Goal: Navigation & Orientation: Find specific page/section

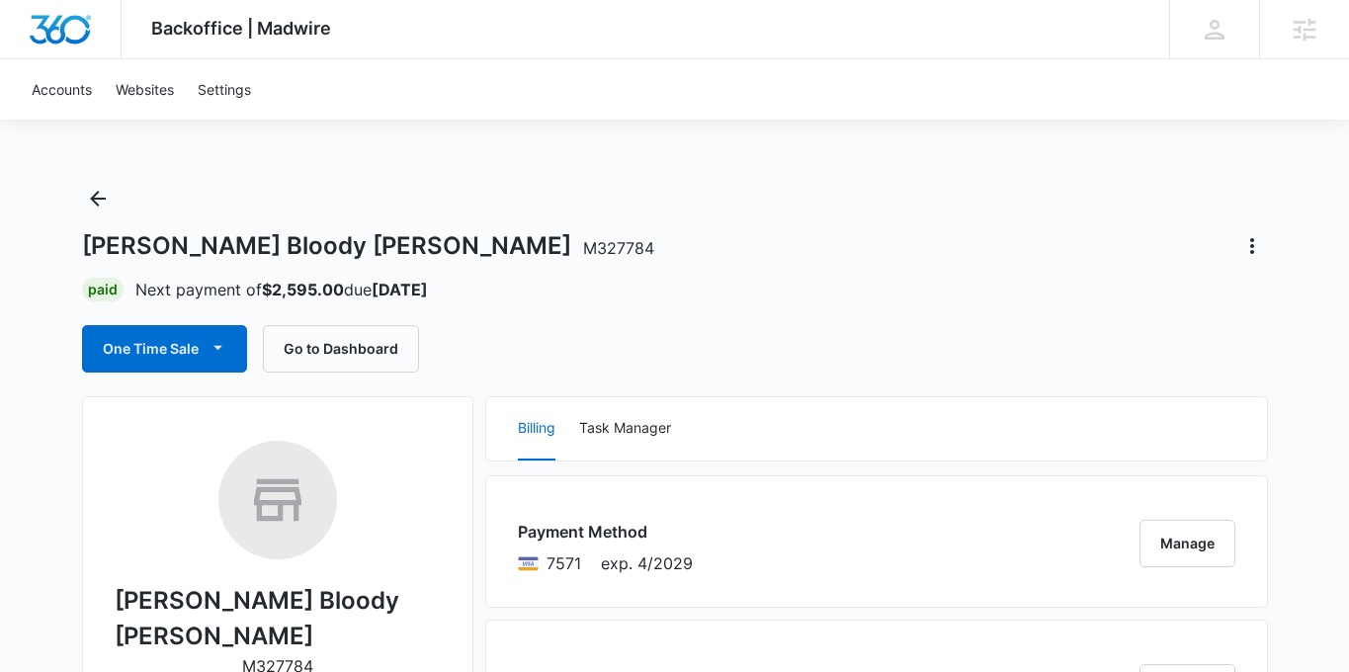
click at [1094, 237] on div "Smiley's Bloody Mary M327784" at bounding box center [675, 246] width 1186 height 32
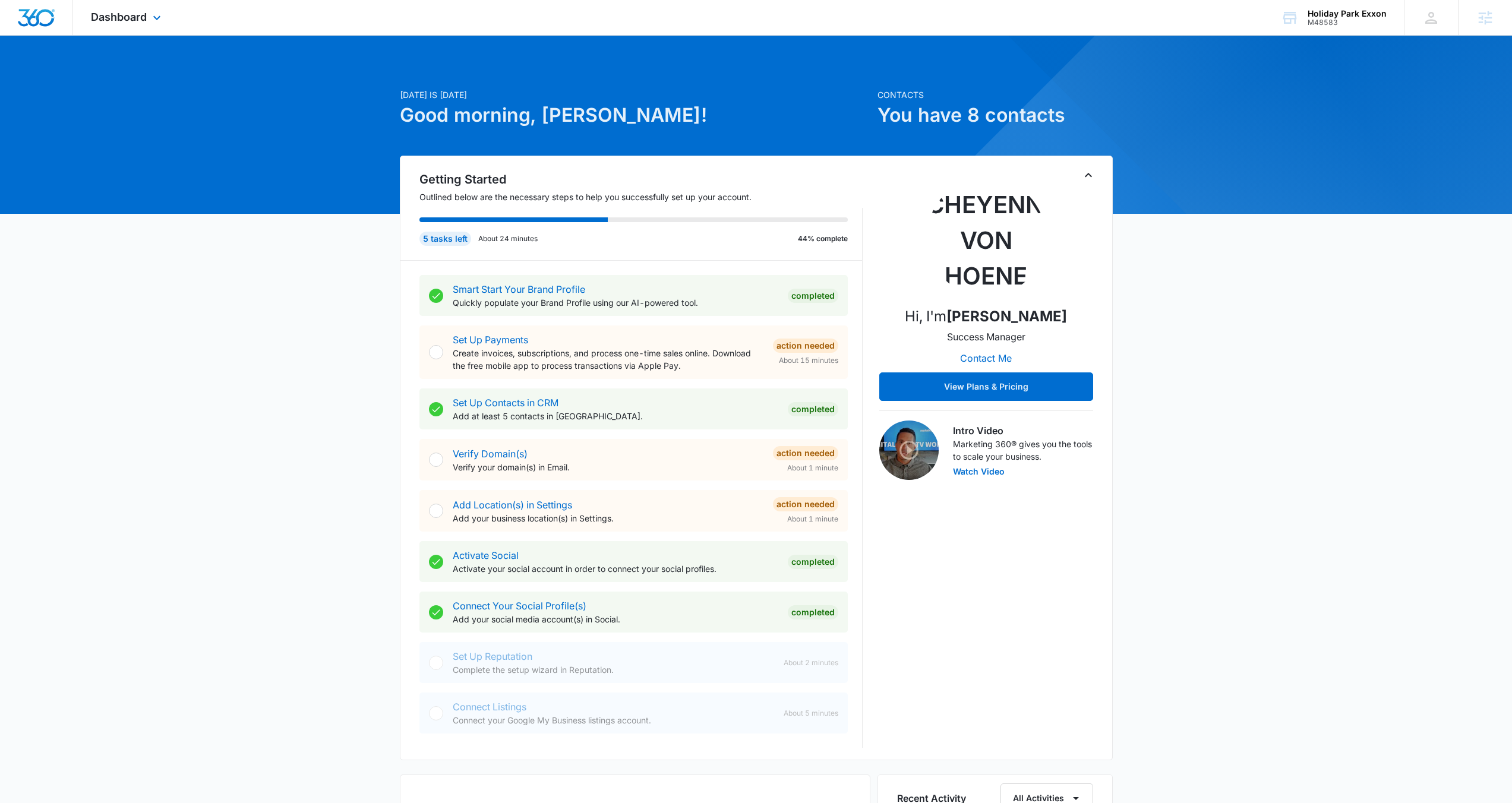
click at [151, 8] on div "Dashboard Apps Reputation Websites Forms CRM Email Social Shop Payments POS Con…" at bounding box center [127, 17] width 109 height 35
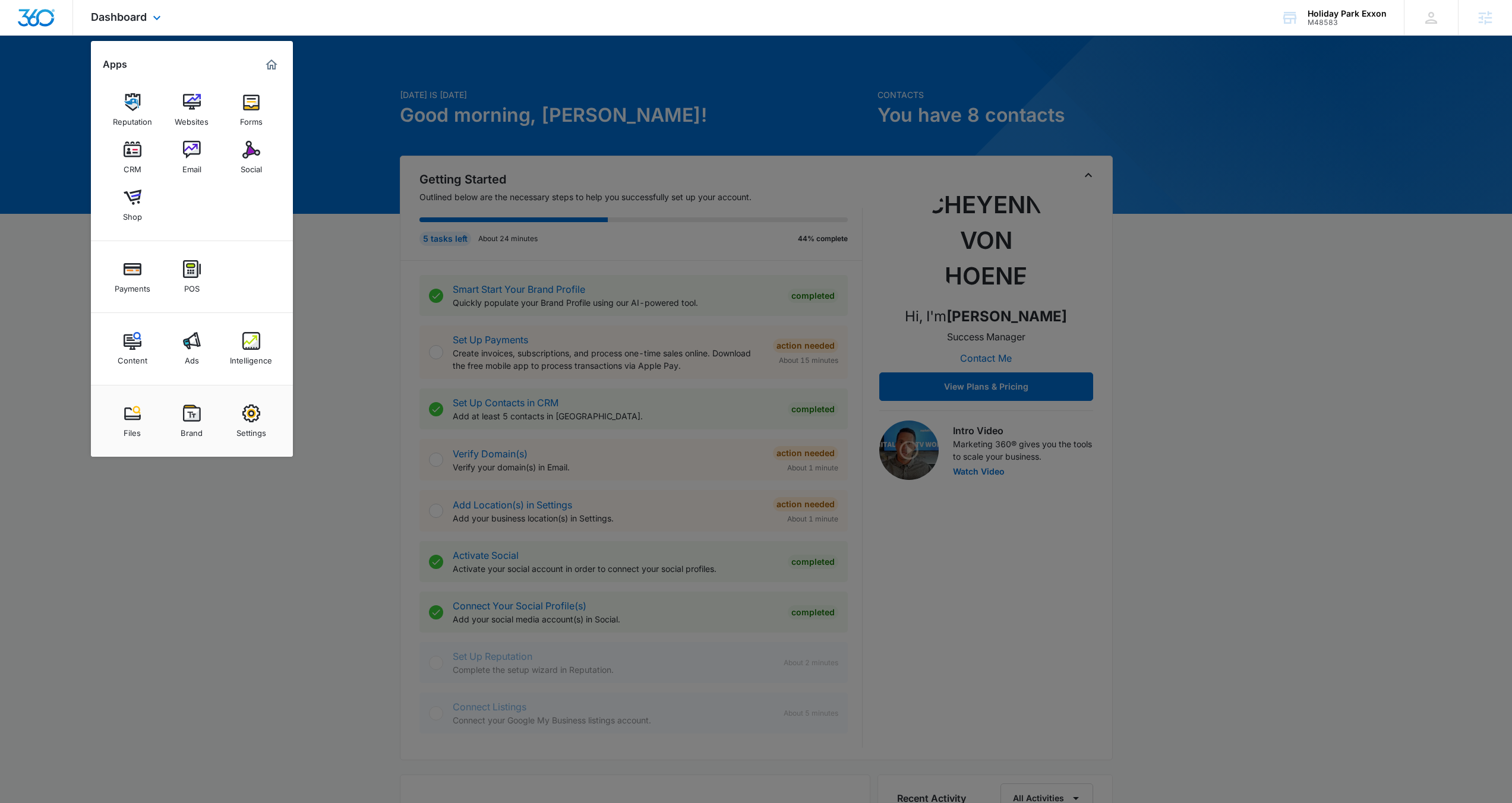
click at [275, 340] on div "Content Ads Intelligence" at bounding box center [192, 349] width 202 height 72
click at [265, 341] on link "Intelligence" at bounding box center [251, 349] width 45 height 45
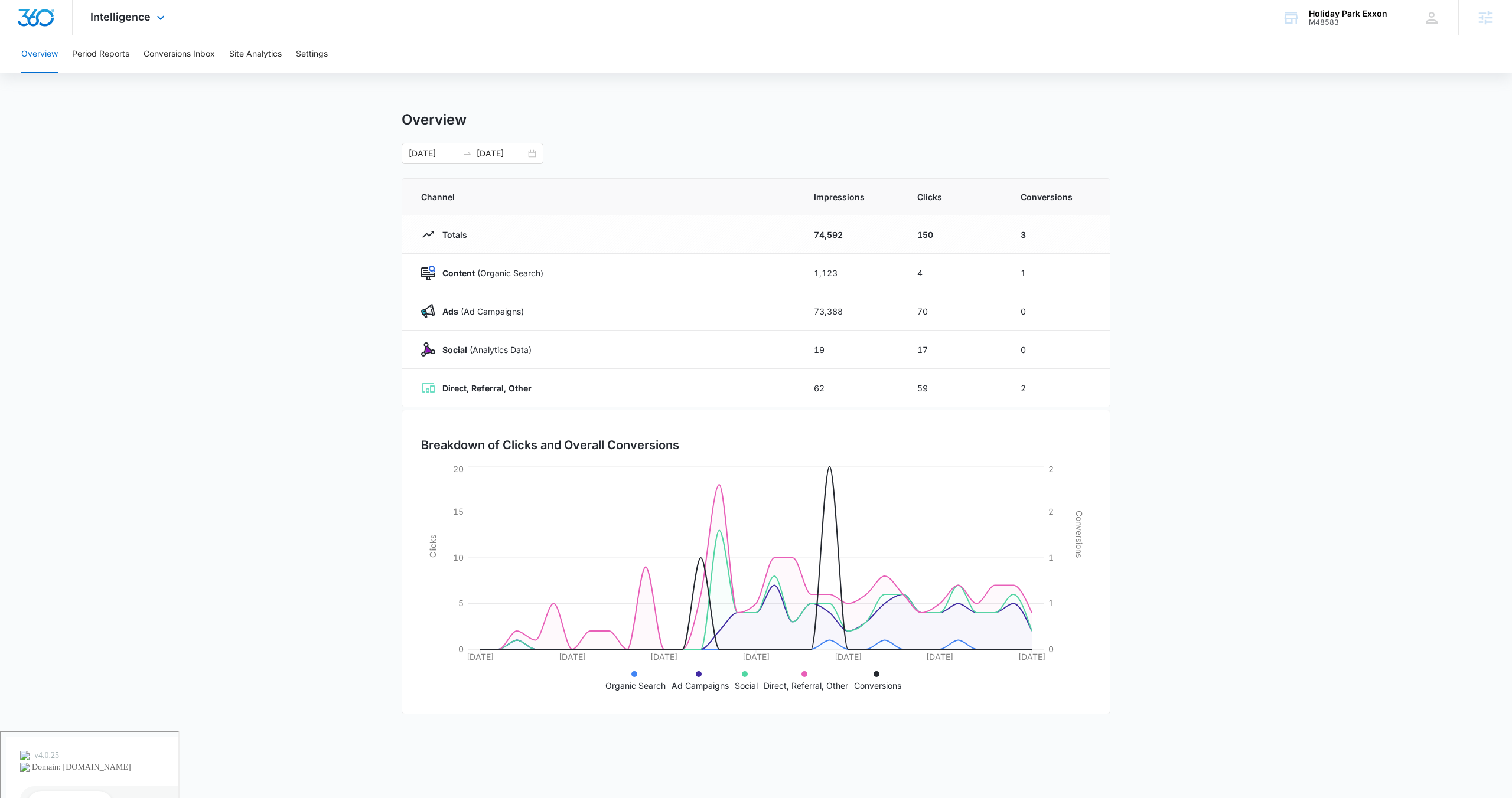
click at [163, 8] on div "Intelligence Apps Reputation Websites Forms CRM Email Social Shop Payments POS …" at bounding box center [129, 17] width 113 height 35
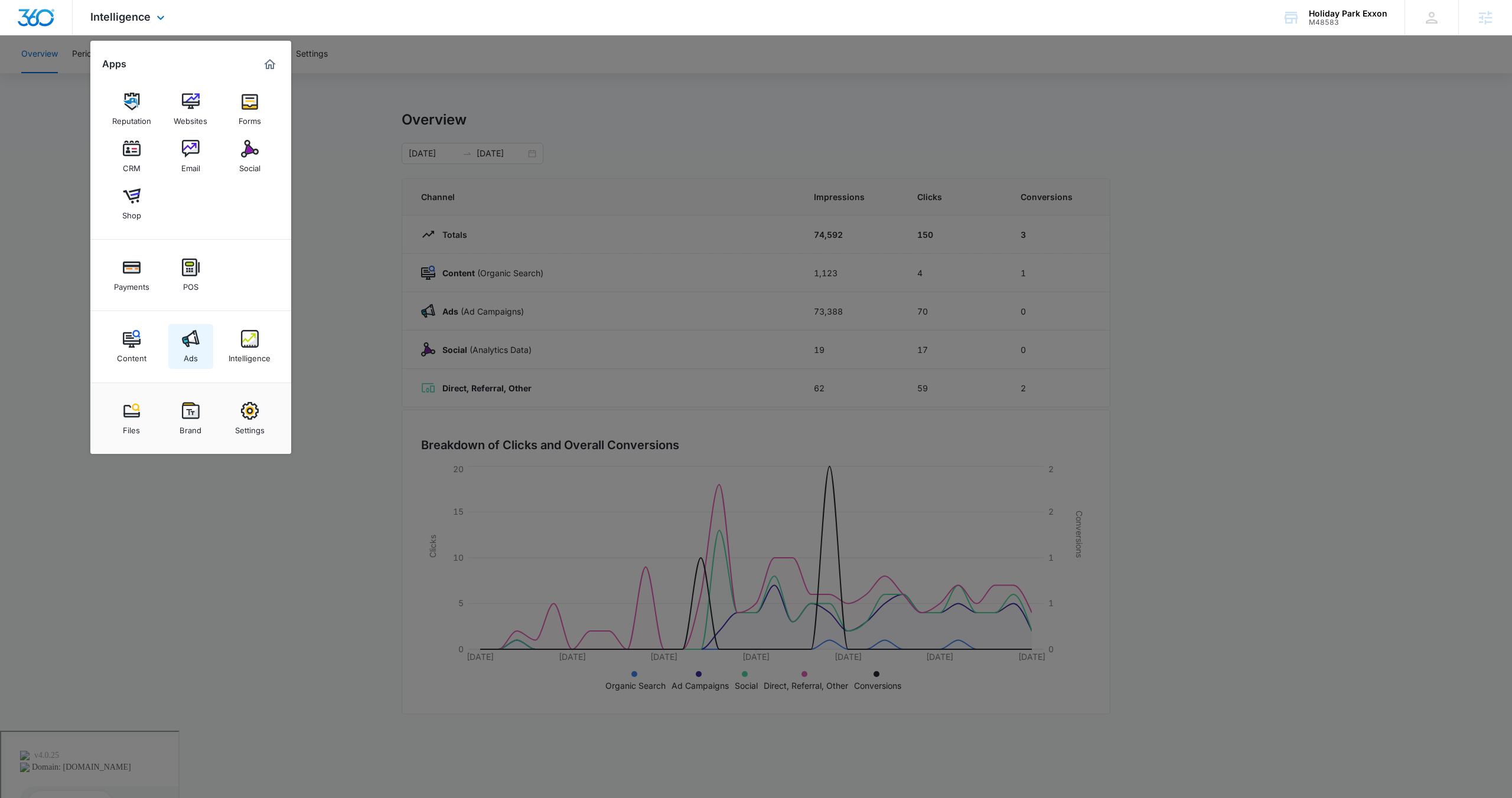
click at [189, 344] on img at bounding box center [191, 339] width 18 height 18
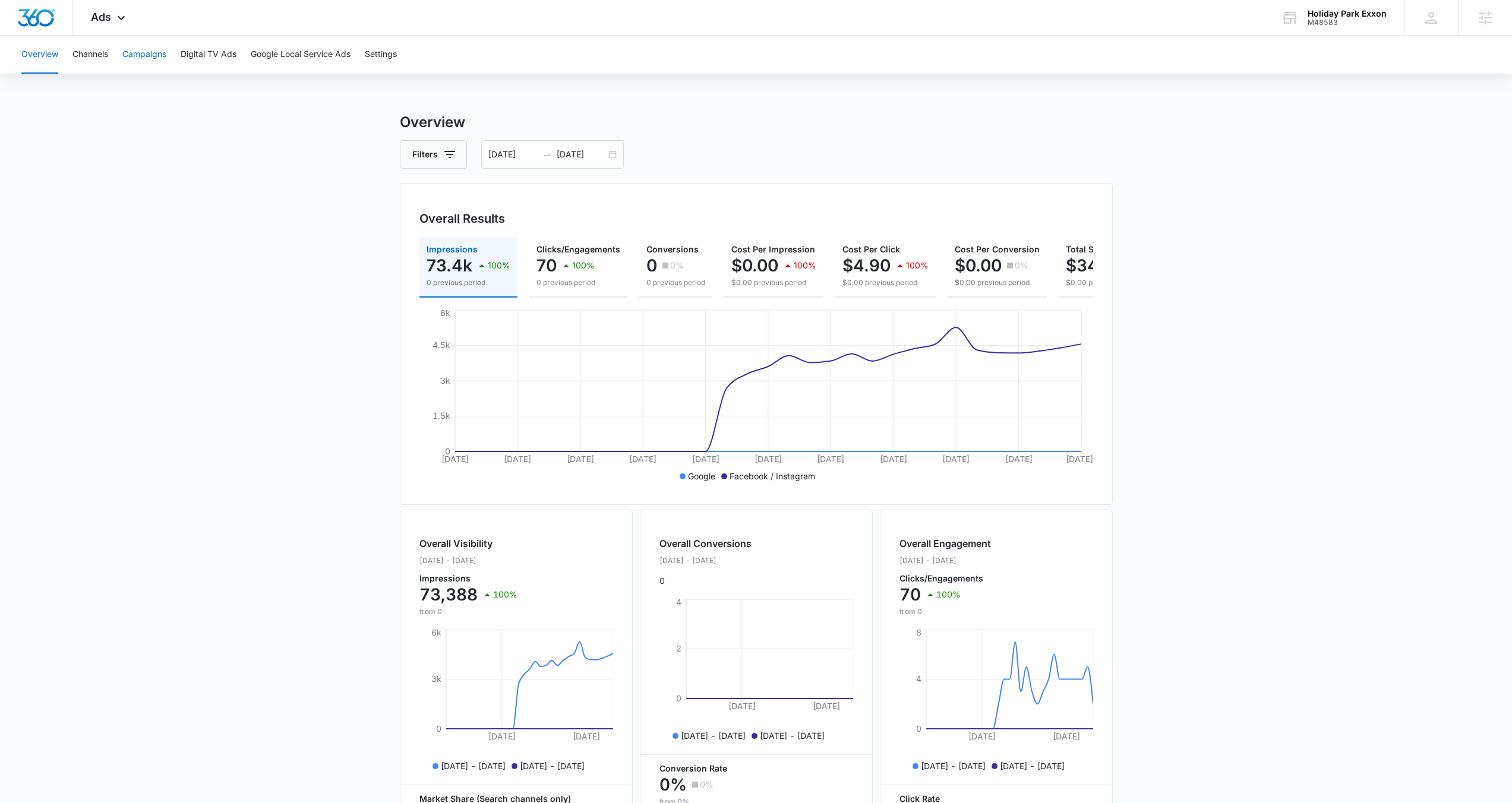
click at [153, 52] on button "Campaigns" at bounding box center [144, 54] width 44 height 38
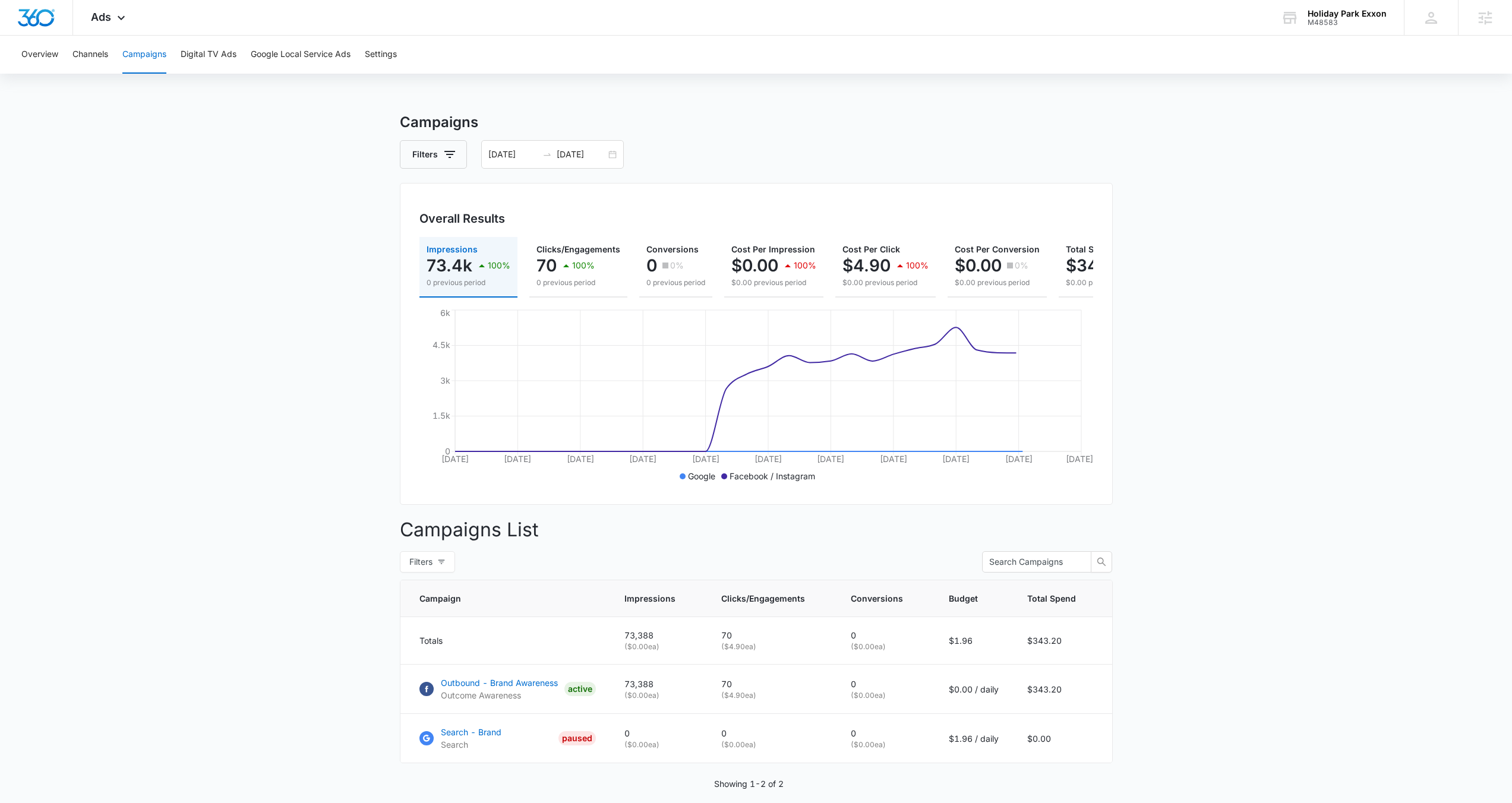
scroll to position [53, 0]
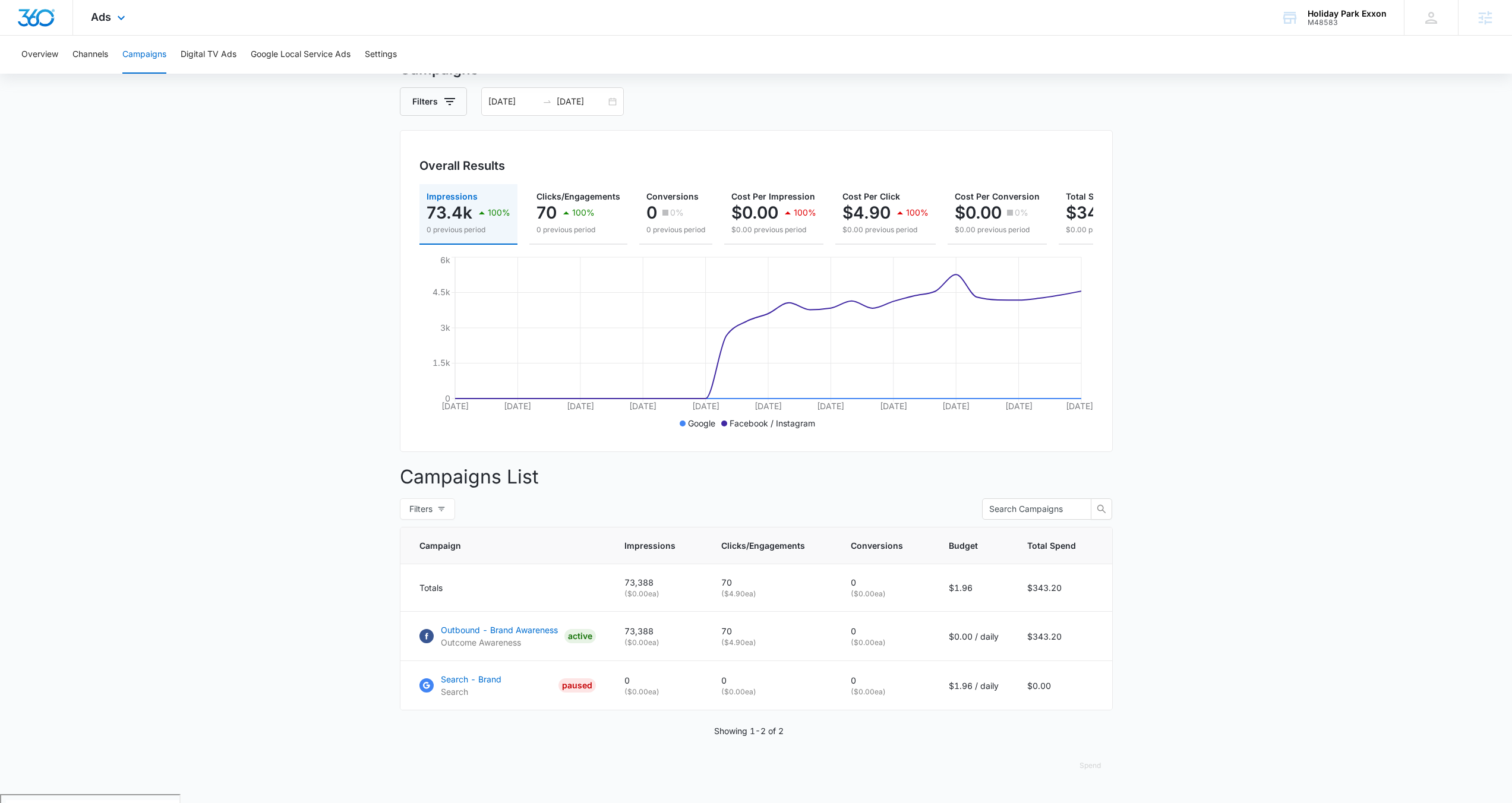
click at [113, 13] on div "Ads Apps Reputation Websites Forms CRM Email Social Shop Payments POS Content A…" at bounding box center [110, 17] width 73 height 35
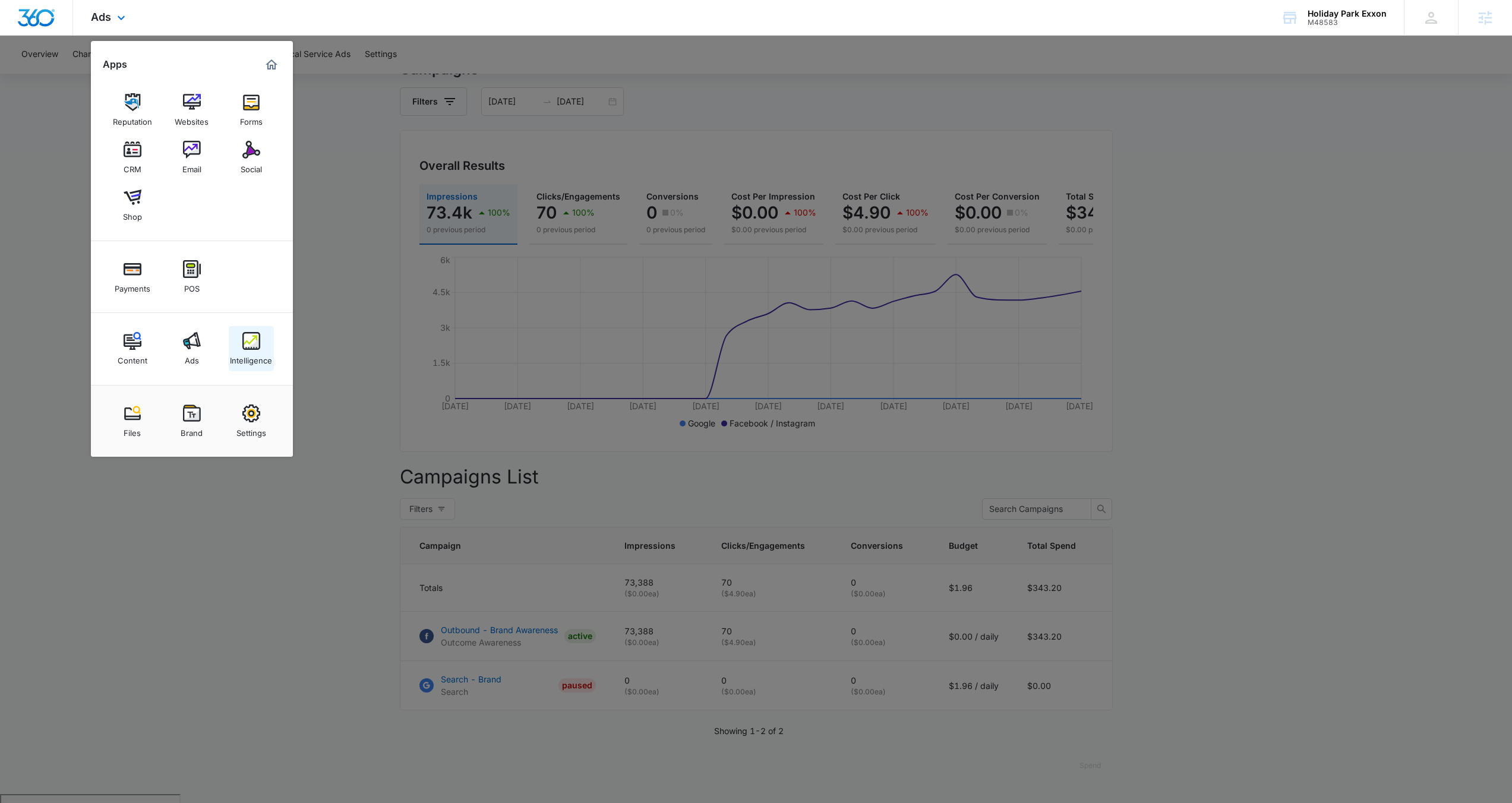
click at [262, 354] on div "Intelligence" at bounding box center [251, 358] width 42 height 16
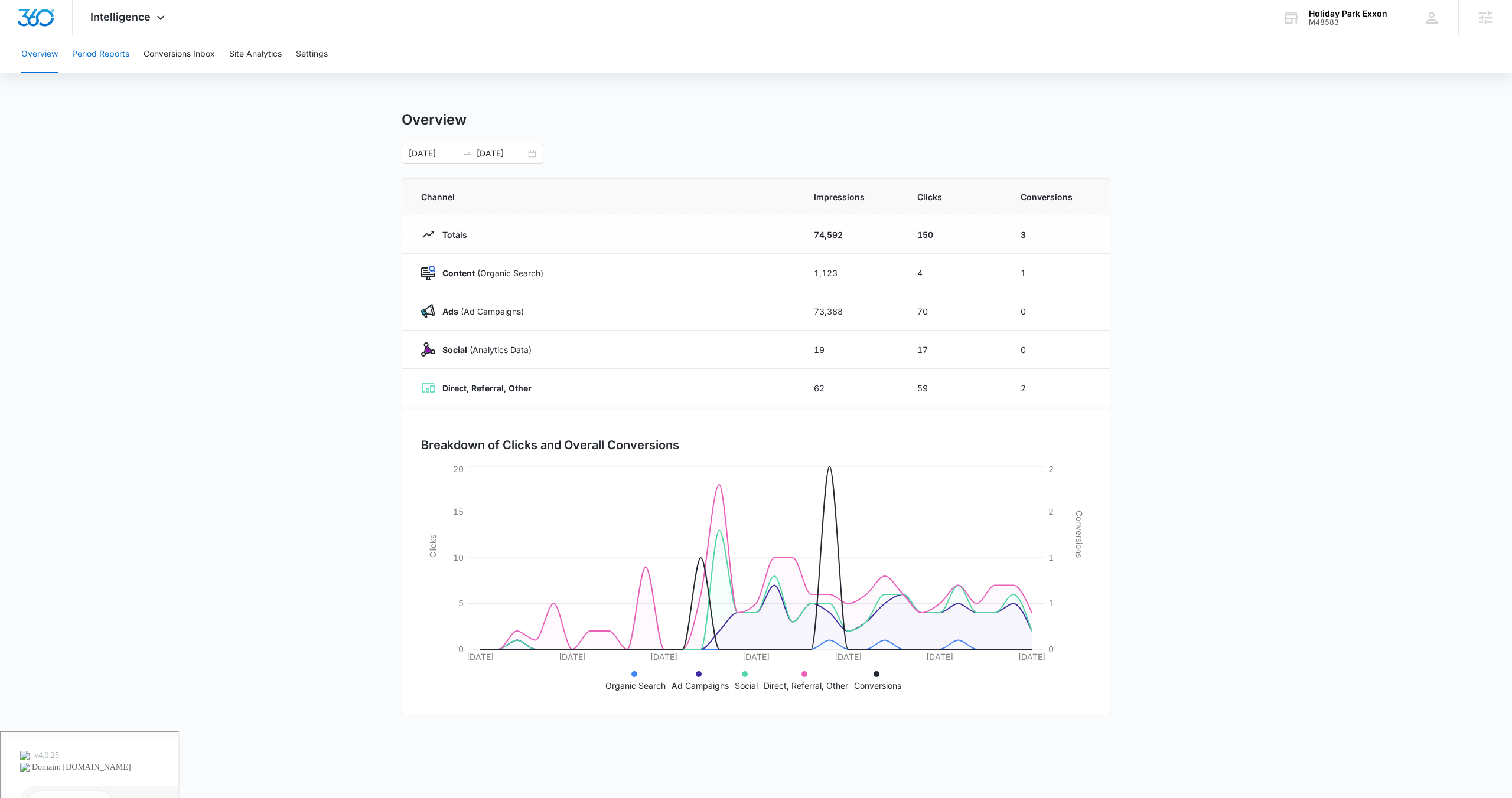
click at [104, 55] on button "Period Reports" at bounding box center [101, 54] width 57 height 38
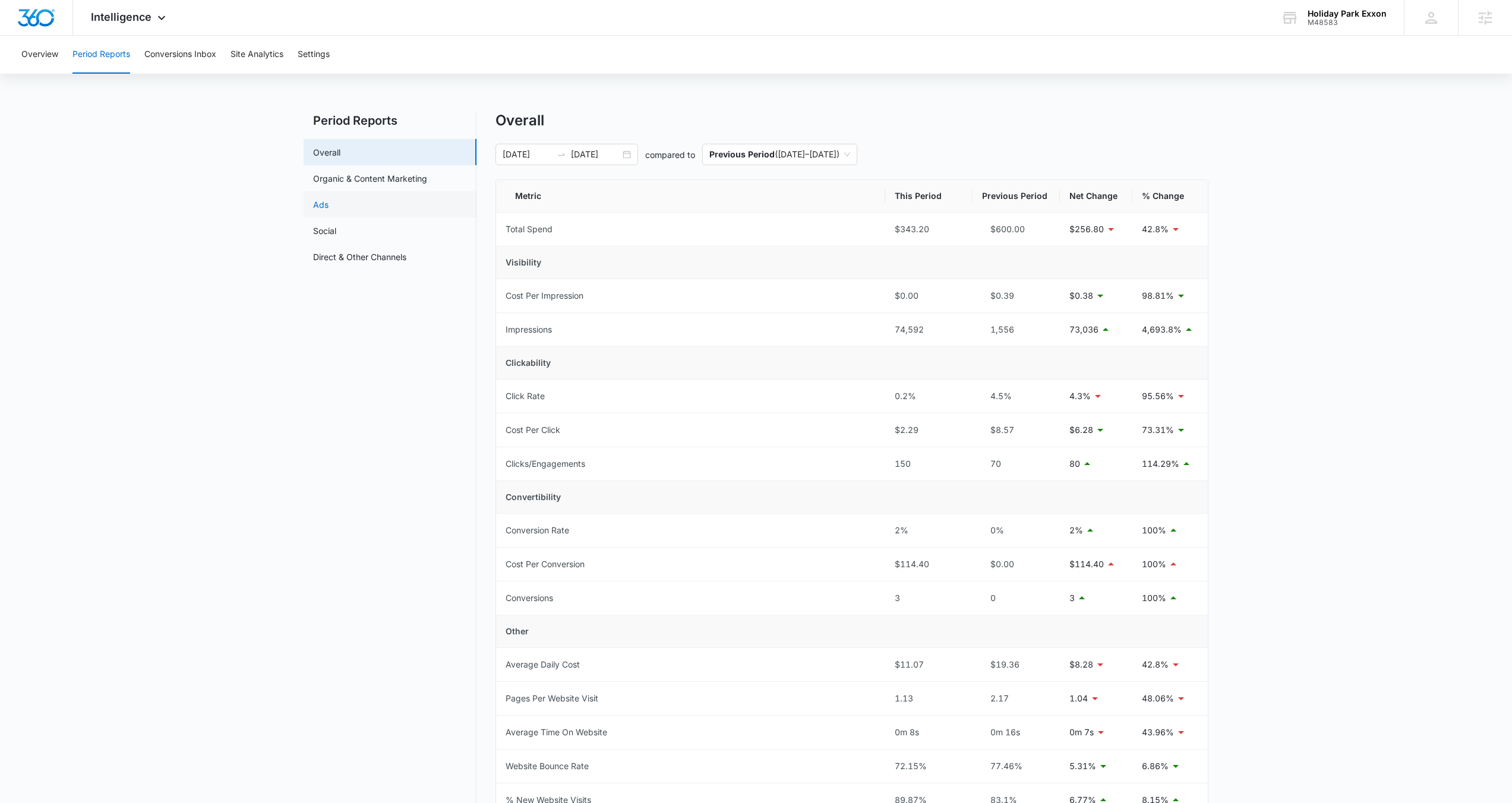
click at [322, 210] on link "Ads" at bounding box center [321, 204] width 16 height 13
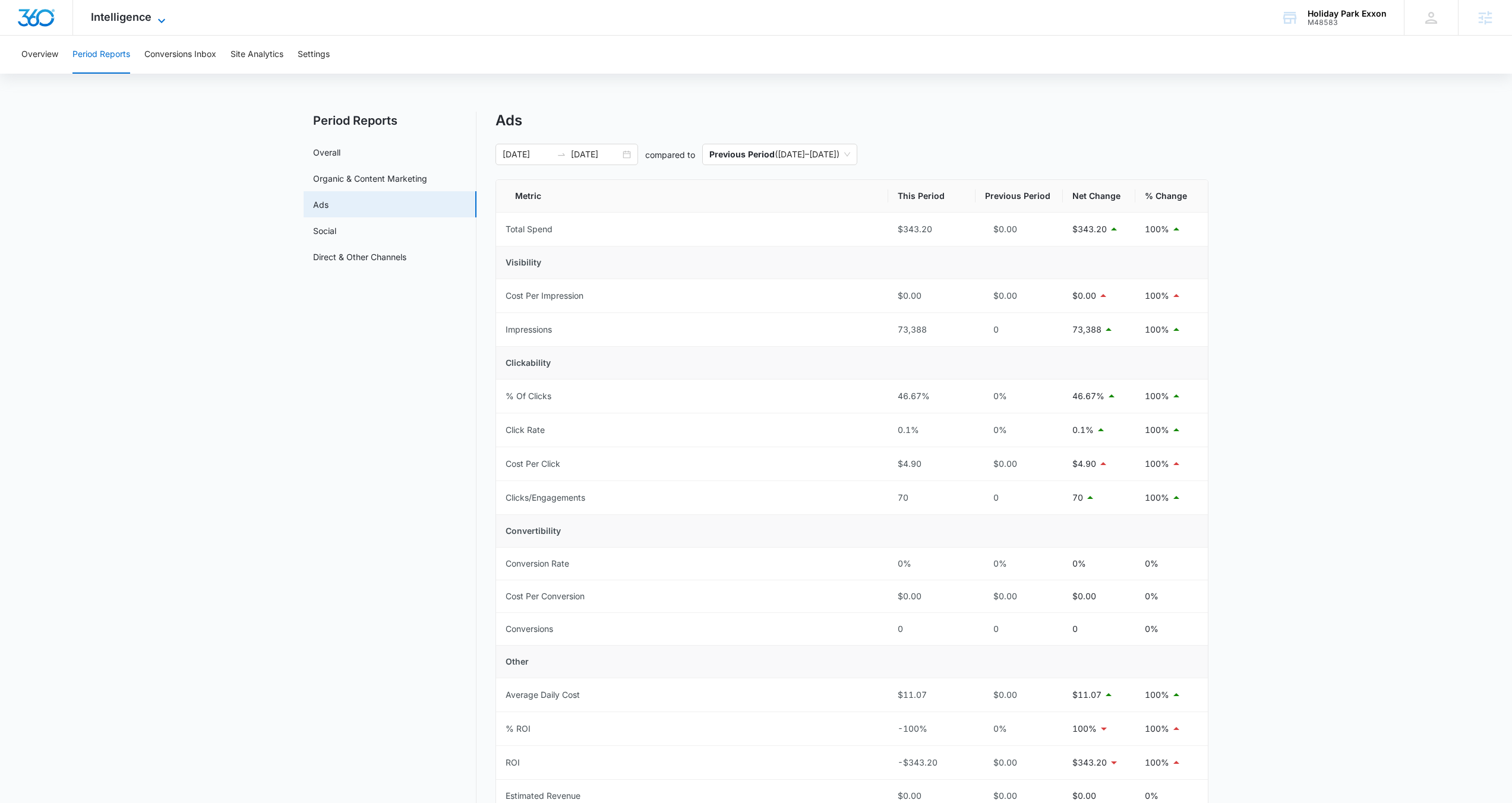
click at [159, 17] on icon at bounding box center [162, 21] width 14 height 14
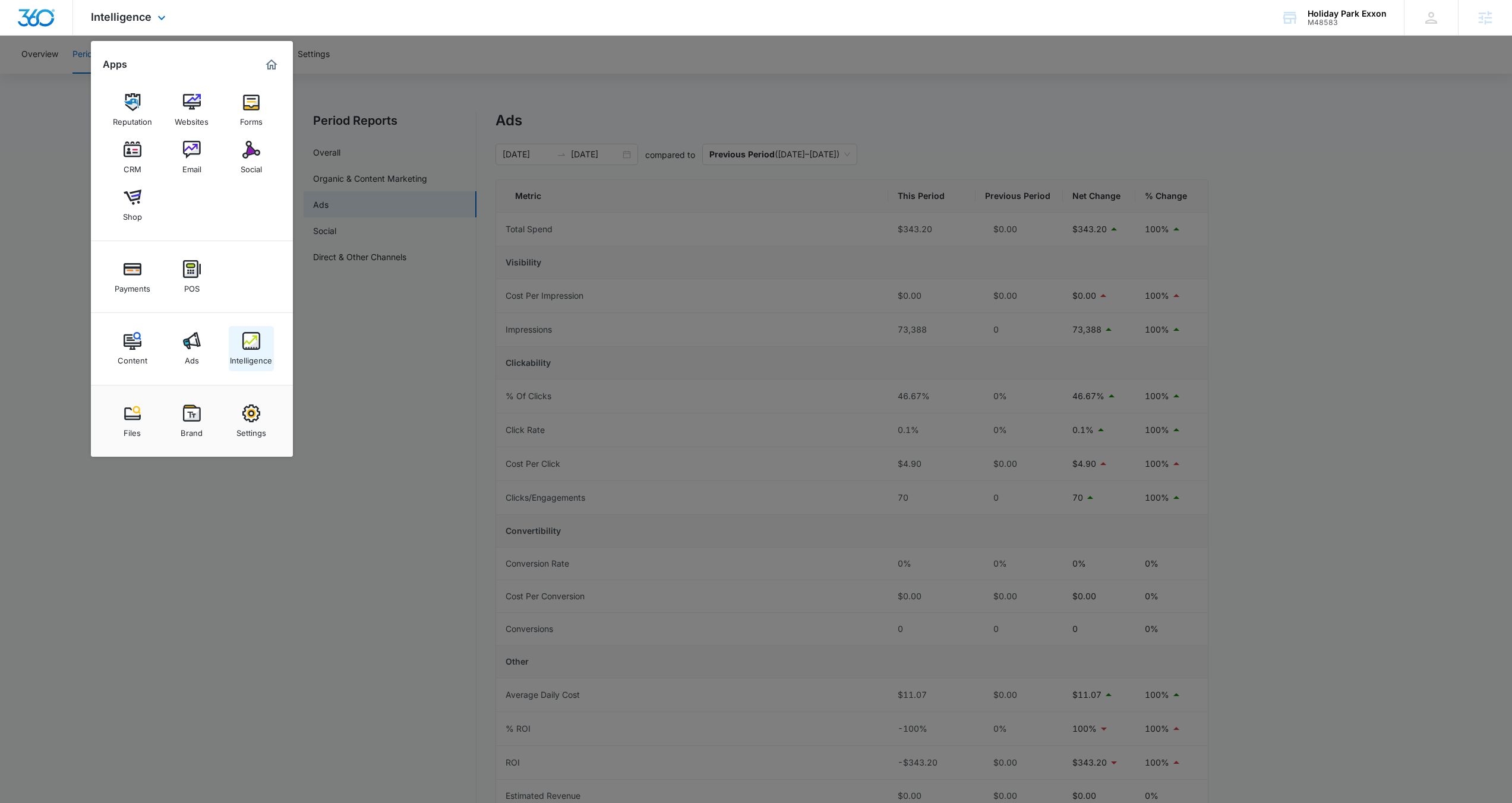
click at [257, 349] on img at bounding box center [251, 341] width 18 height 18
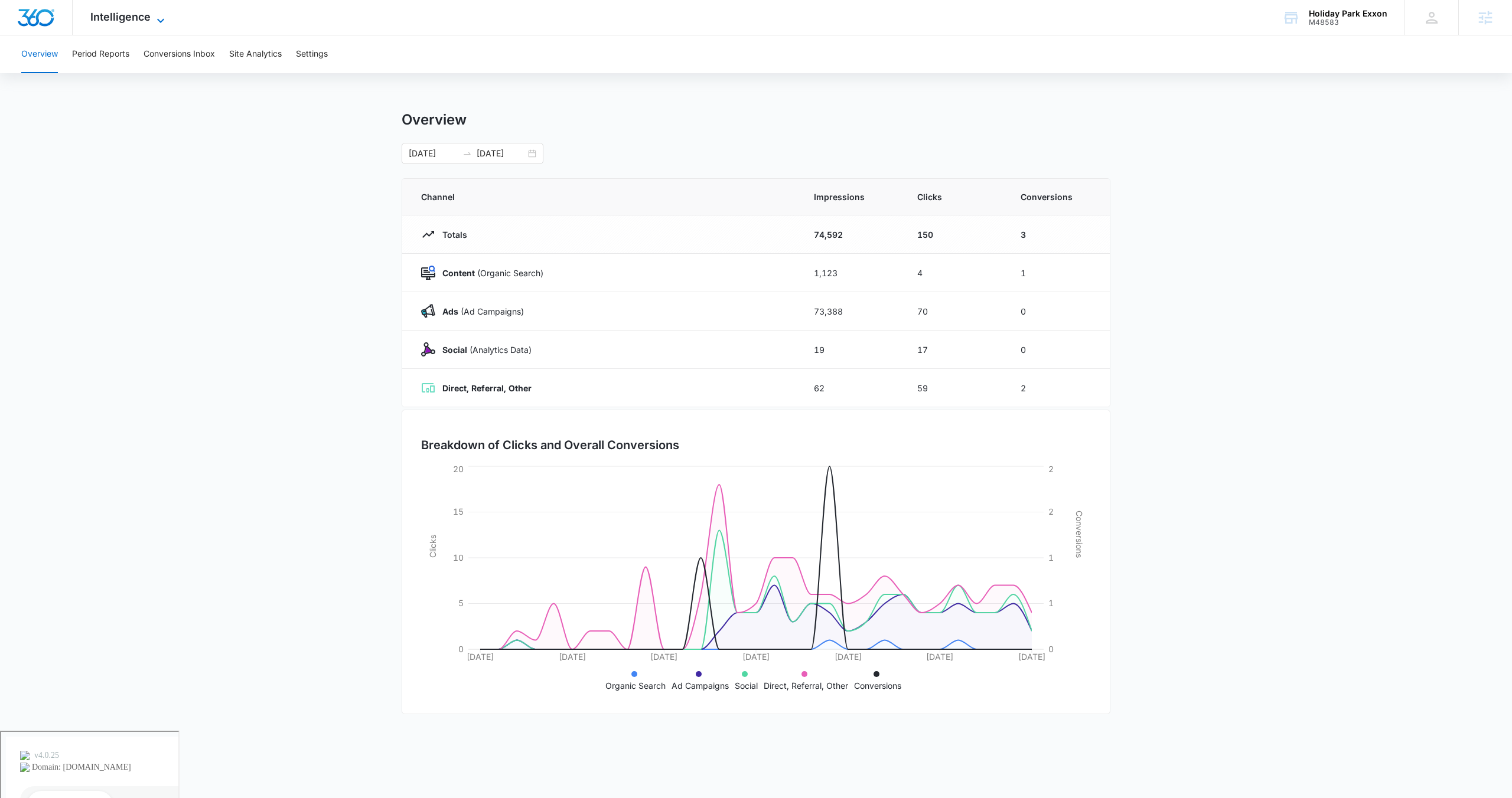
click at [126, 11] on span "Intelligence" at bounding box center [120, 17] width 60 height 13
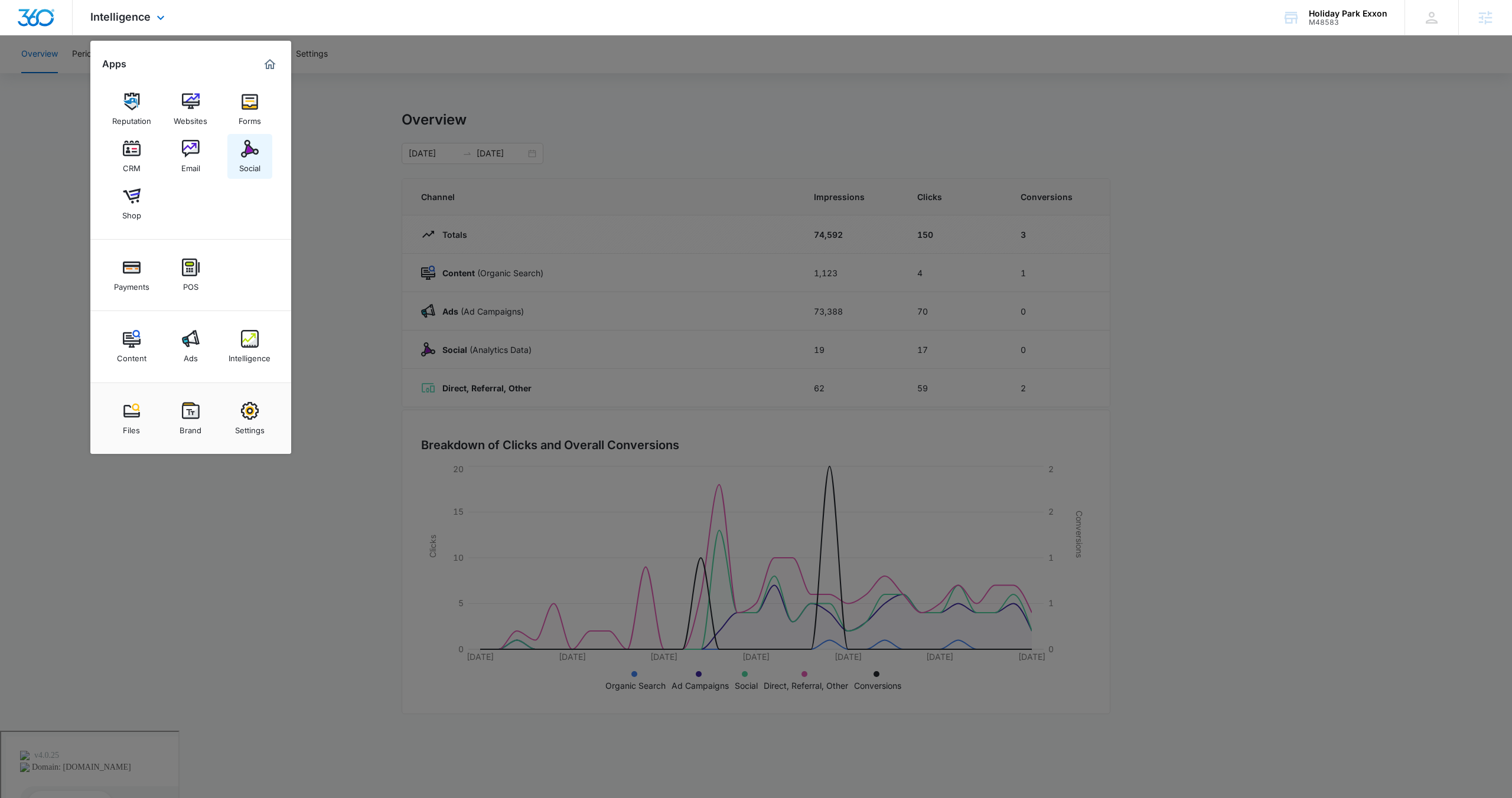
click at [249, 162] on div "Social" at bounding box center [250, 165] width 22 height 16
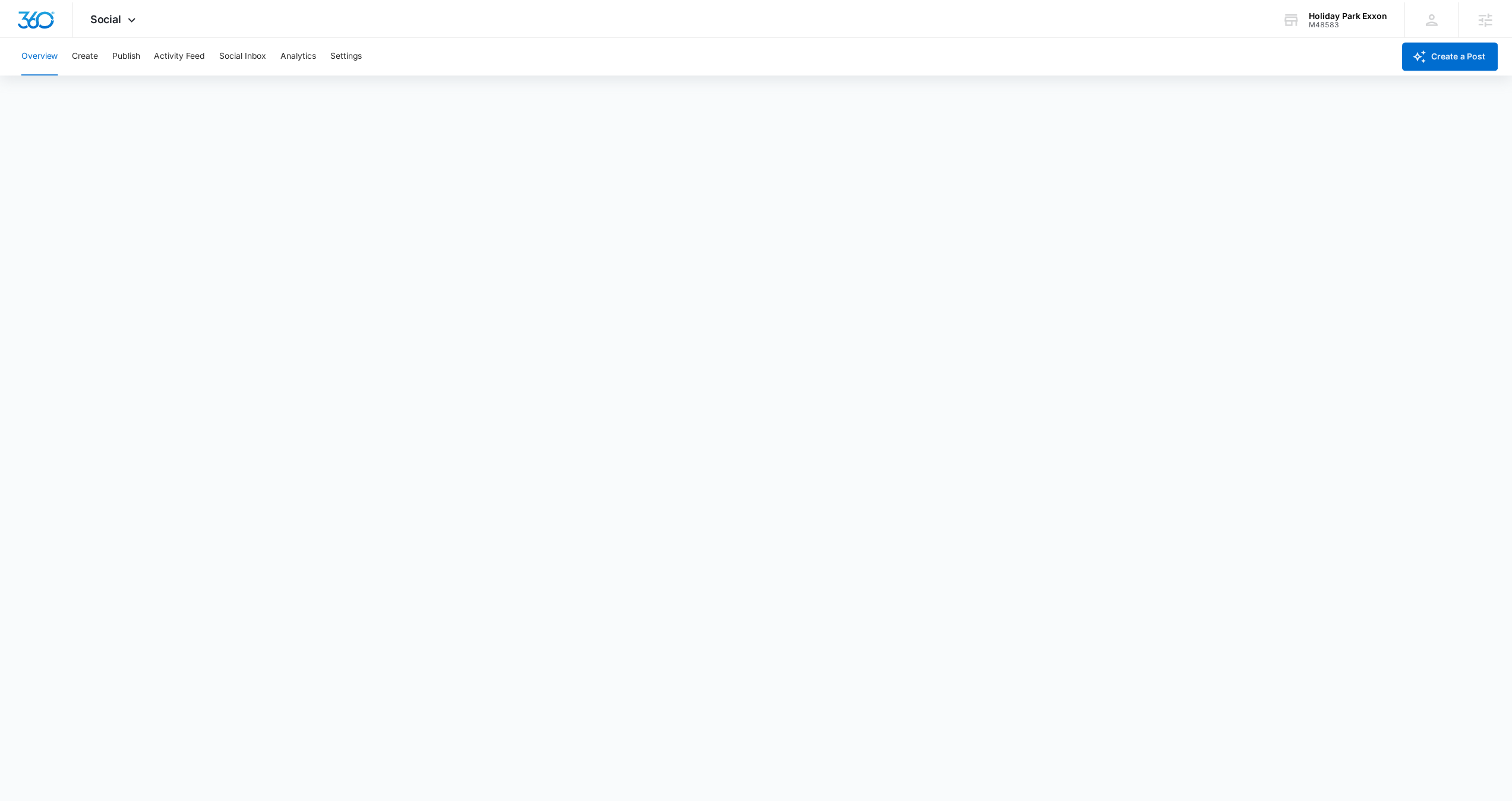
scroll to position [3, 0]
click at [122, 13] on span "Social" at bounding box center [106, 17] width 31 height 13
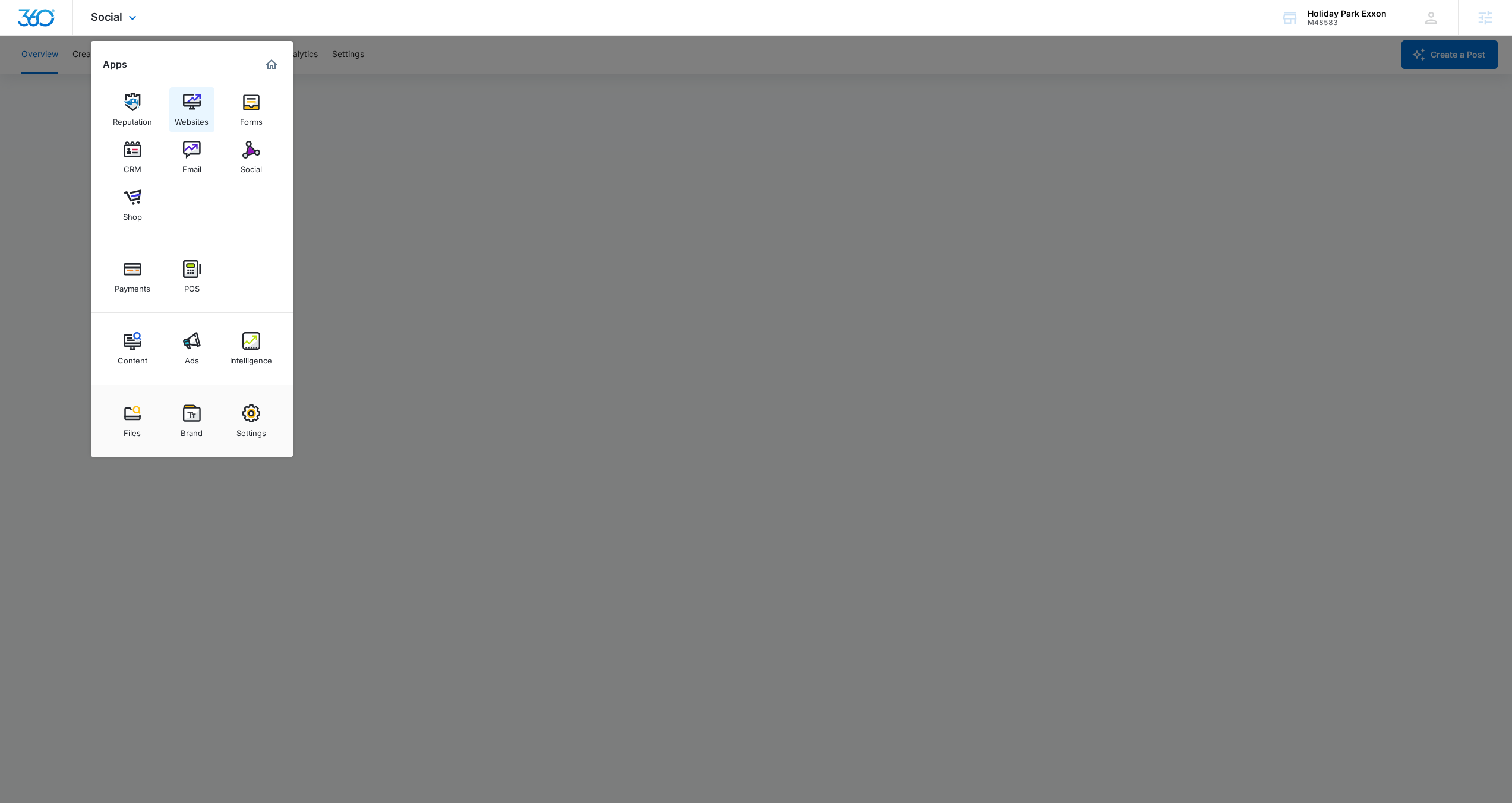
click at [194, 112] on div "Websites" at bounding box center [192, 119] width 34 height 16
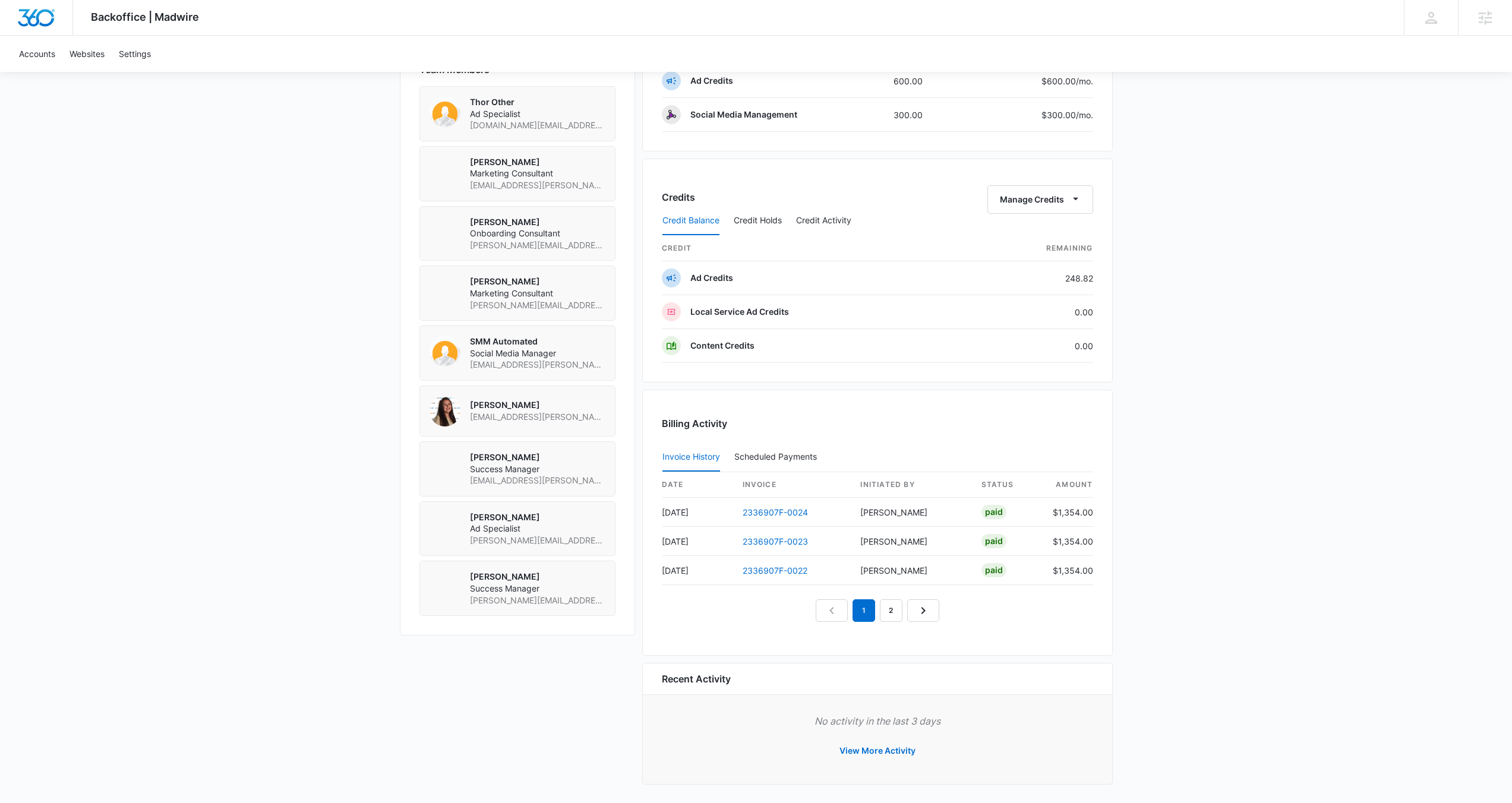
scroll to position [858, 0]
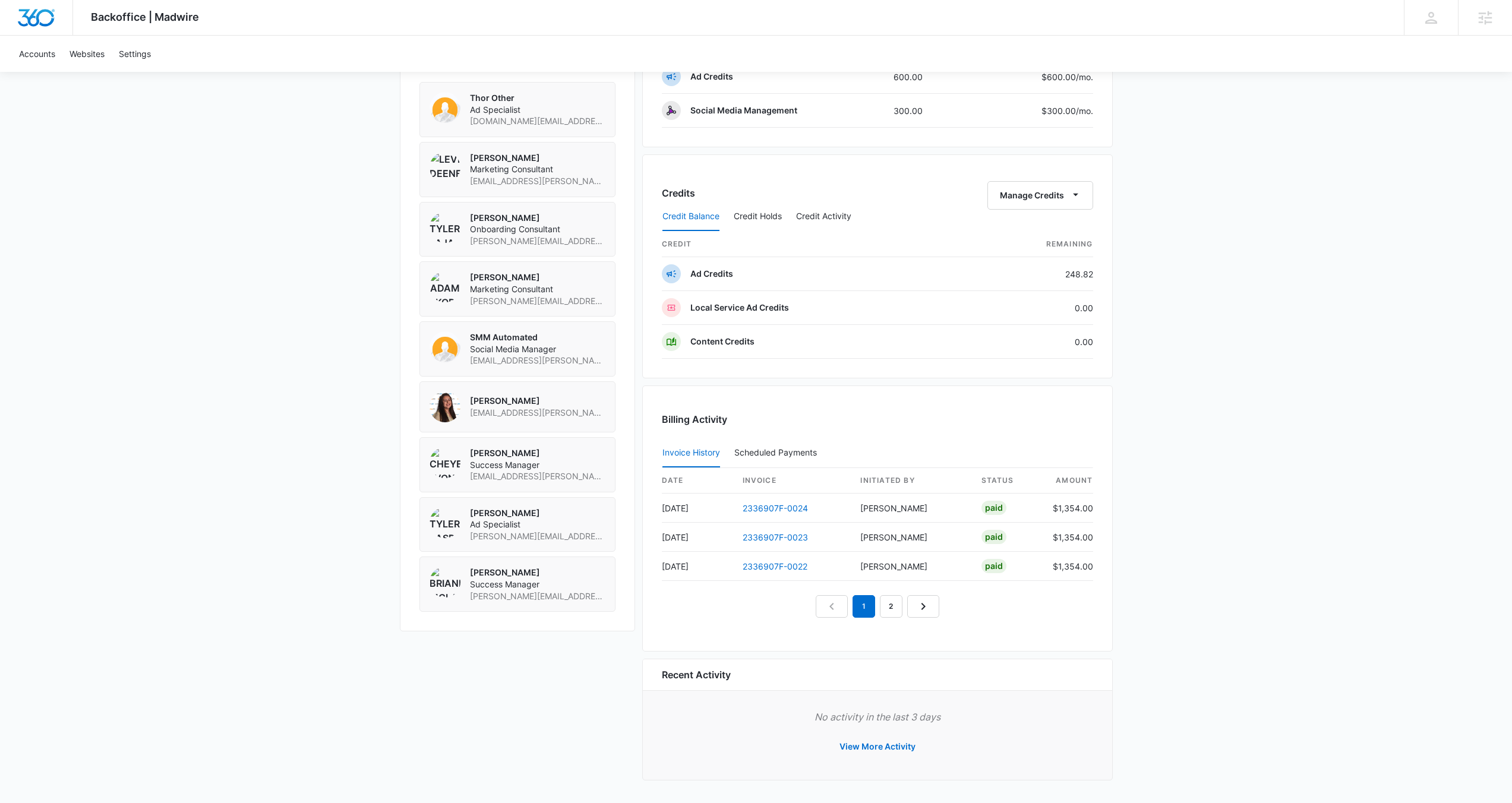
click at [885, 602] on link "2" at bounding box center [892, 606] width 23 height 23
click at [852, 606] on link "1" at bounding box center [851, 606] width 23 height 23
click at [910, 607] on link "3" at bounding box center [905, 606] width 23 height 23
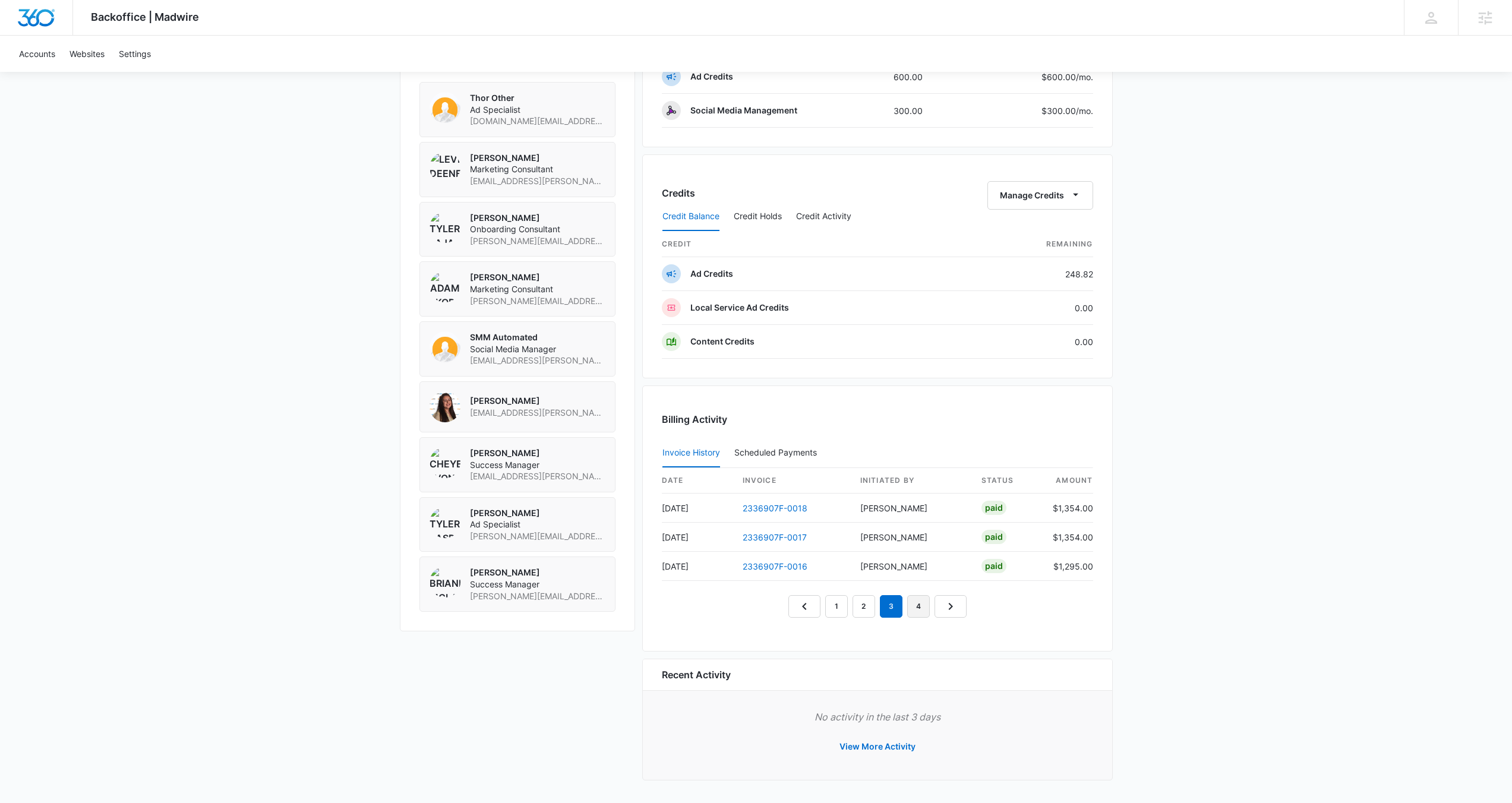
click at [913, 603] on link "4" at bounding box center [919, 606] width 23 height 23
click at [926, 605] on link "5" at bounding box center [932, 606] width 23 height 23
click at [944, 601] on link "6" at bounding box center [946, 606] width 23 height 23
click at [961, 603] on link "7" at bounding box center [960, 606] width 23 height 23
click at [967, 598] on link "8" at bounding box center [974, 606] width 23 height 23
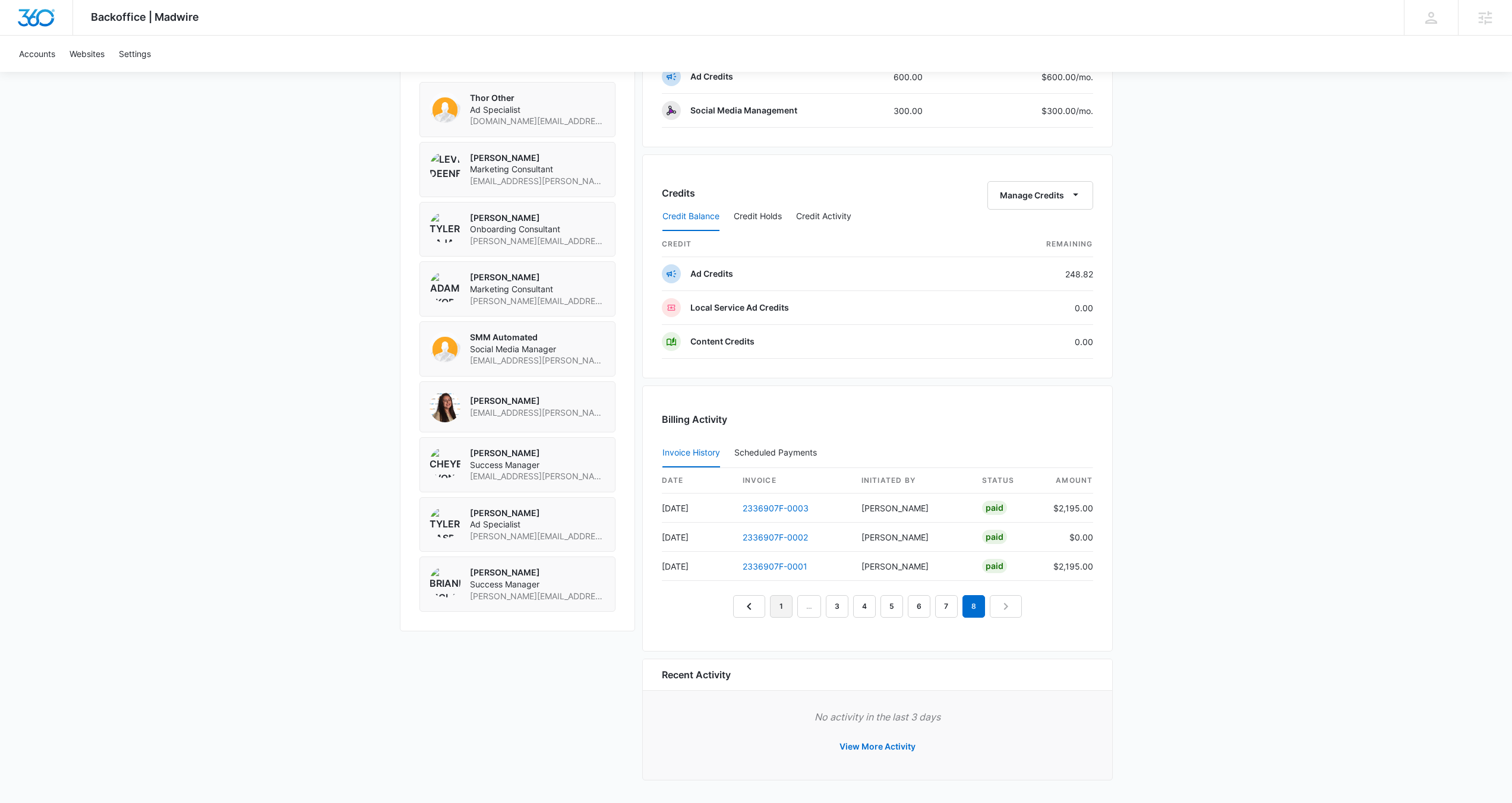
click at [780, 610] on link "1" at bounding box center [782, 606] width 23 height 23
drag, startPoint x: 543, startPoint y: 582, endPoint x: 466, endPoint y: 582, distance: 77.0
click at [466, 582] on div "Brianna McLatchie Success Manager brianna.mclatchie@madwire.com" at bounding box center [518, 584] width 176 height 35
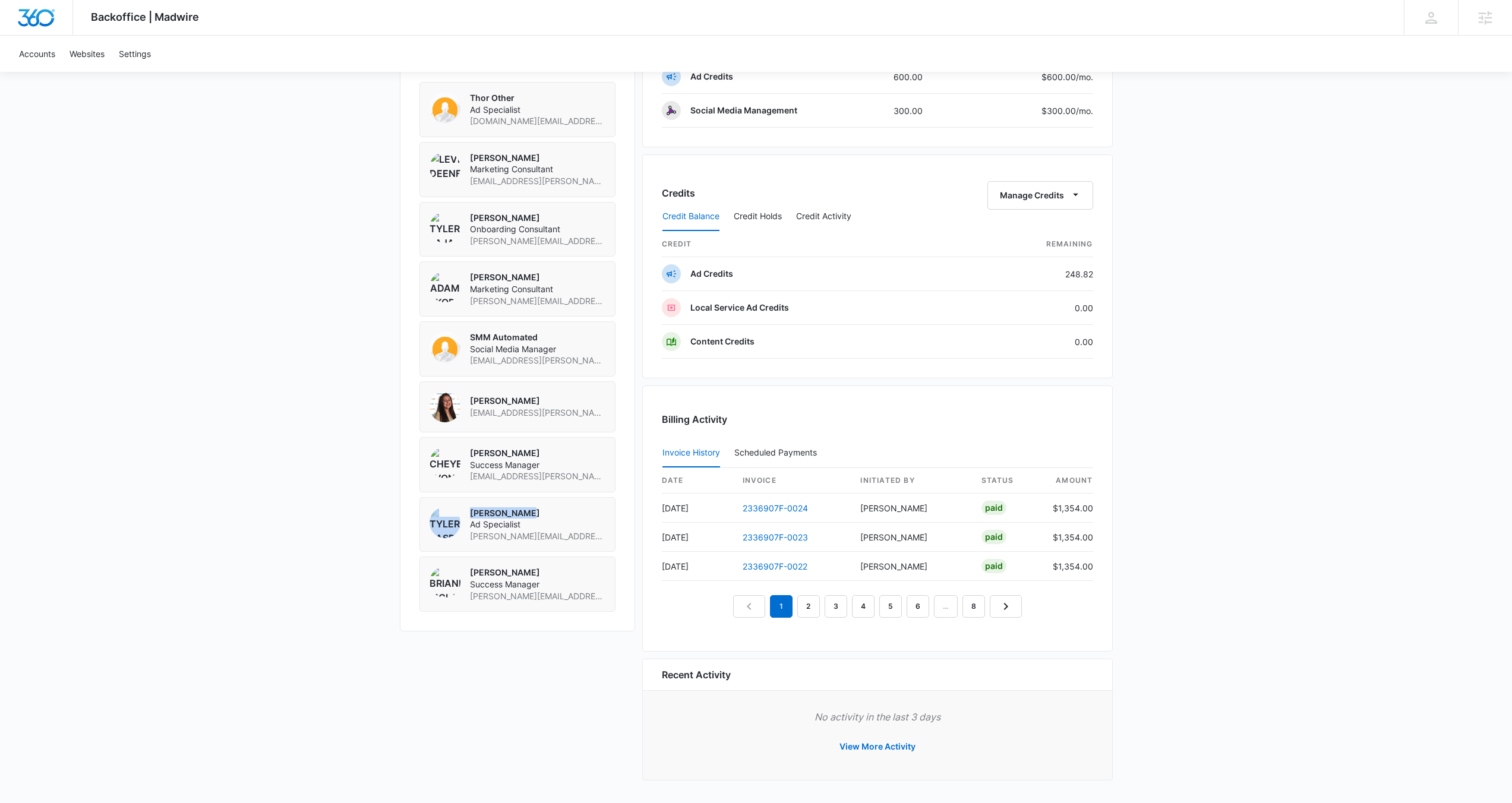
drag, startPoint x: 523, startPoint y: 525, endPoint x: 465, endPoint y: 525, distance: 58.0
click at [465, 525] on div "Tyler Rasdon Ad Specialist tyler.rasdon@madwire.com" at bounding box center [518, 525] width 176 height 35
drag, startPoint x: 562, startPoint y: 462, endPoint x: 465, endPoint y: 469, distance: 97.3
click at [465, 469] on div "Cheyenne von Hoene Success Manager cheyenne.vonhoene@madwire.com" at bounding box center [518, 465] width 176 height 35
drag, startPoint x: 568, startPoint y: 410, endPoint x: 464, endPoint y: 414, distance: 104.1
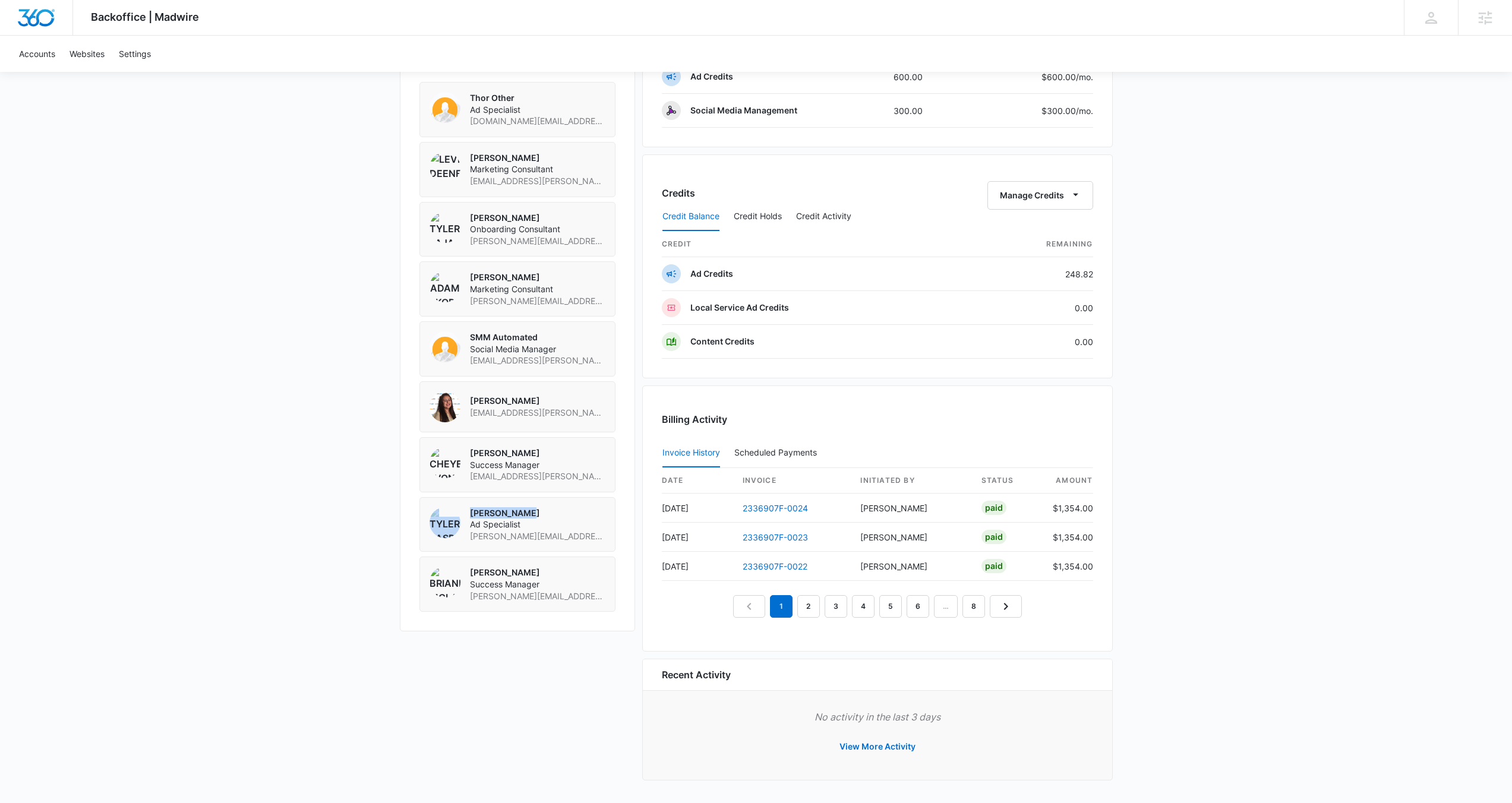
click at [464, 414] on div "Audriana Talamantes audriana.talamantes@madwire.com" at bounding box center [518, 406] width 176 height 31
drag, startPoint x: 545, startPoint y: 347, endPoint x: 457, endPoint y: 350, distance: 88.1
click at [457, 350] on div "SMM Automated Social Media Manager shania.buchanan+smm-automated@madwire.com" at bounding box center [518, 349] width 176 height 35
click at [546, 283] on p "Adam Skoranski" at bounding box center [537, 278] width 135 height 12
drag, startPoint x: 516, startPoint y: 226, endPoint x: 466, endPoint y: 231, distance: 50.2
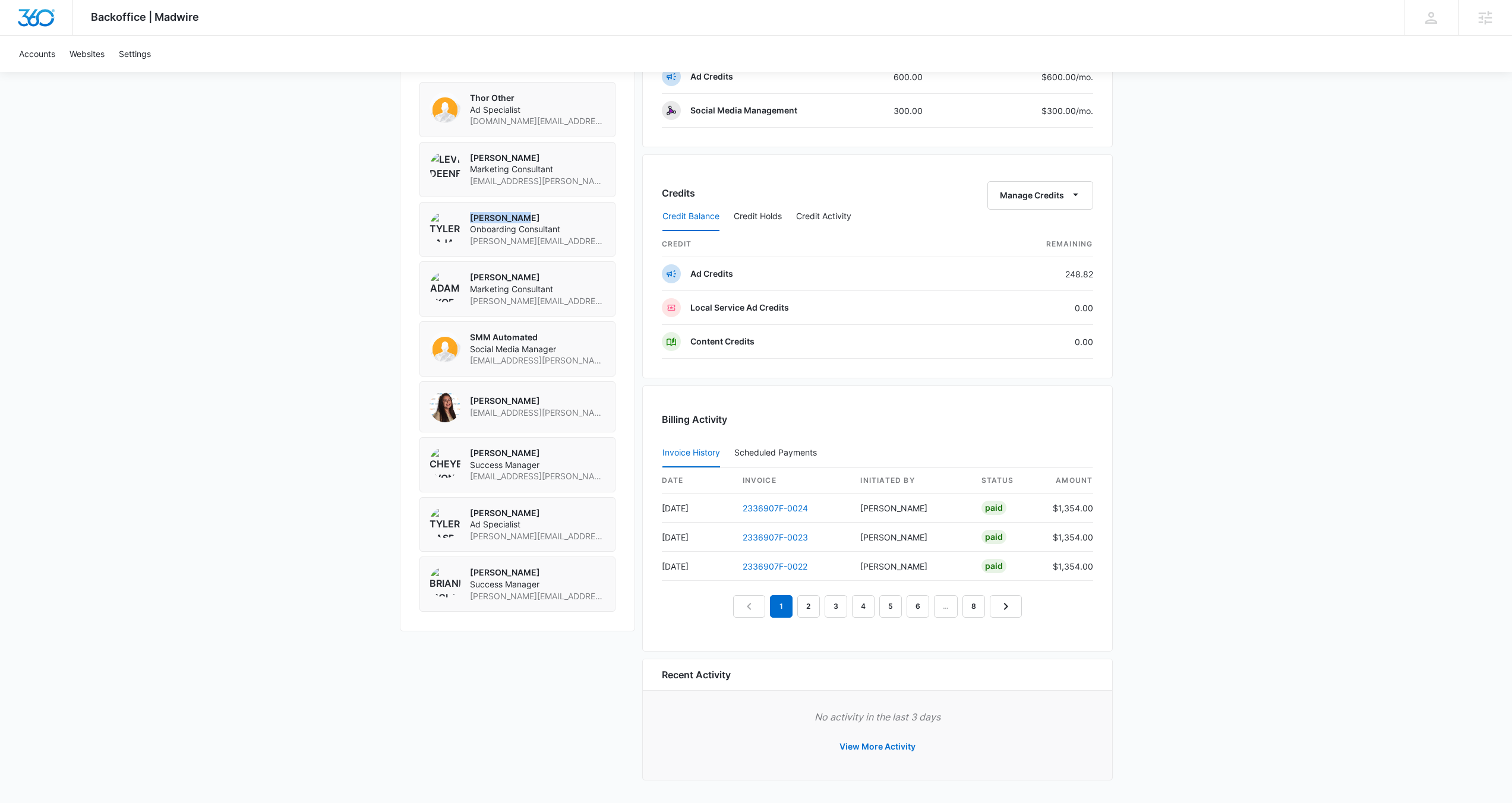
click at [466, 231] on div "Tyler Pajak Onboarding Consultant tyler.pajak@madwire.com" at bounding box center [518, 230] width 176 height 35
drag, startPoint x: 519, startPoint y: 170, endPoint x: 465, endPoint y: 173, distance: 54.1
click at [465, 173] on div "Levi Deeney Marketing Consultant levi.deeney@marketing360.com" at bounding box center [518, 169] width 176 height 35
drag, startPoint x: 516, startPoint y: 111, endPoint x: 470, endPoint y: 109, distance: 46.0
click at [470, 104] on p "Thor Other" at bounding box center [537, 98] width 135 height 12
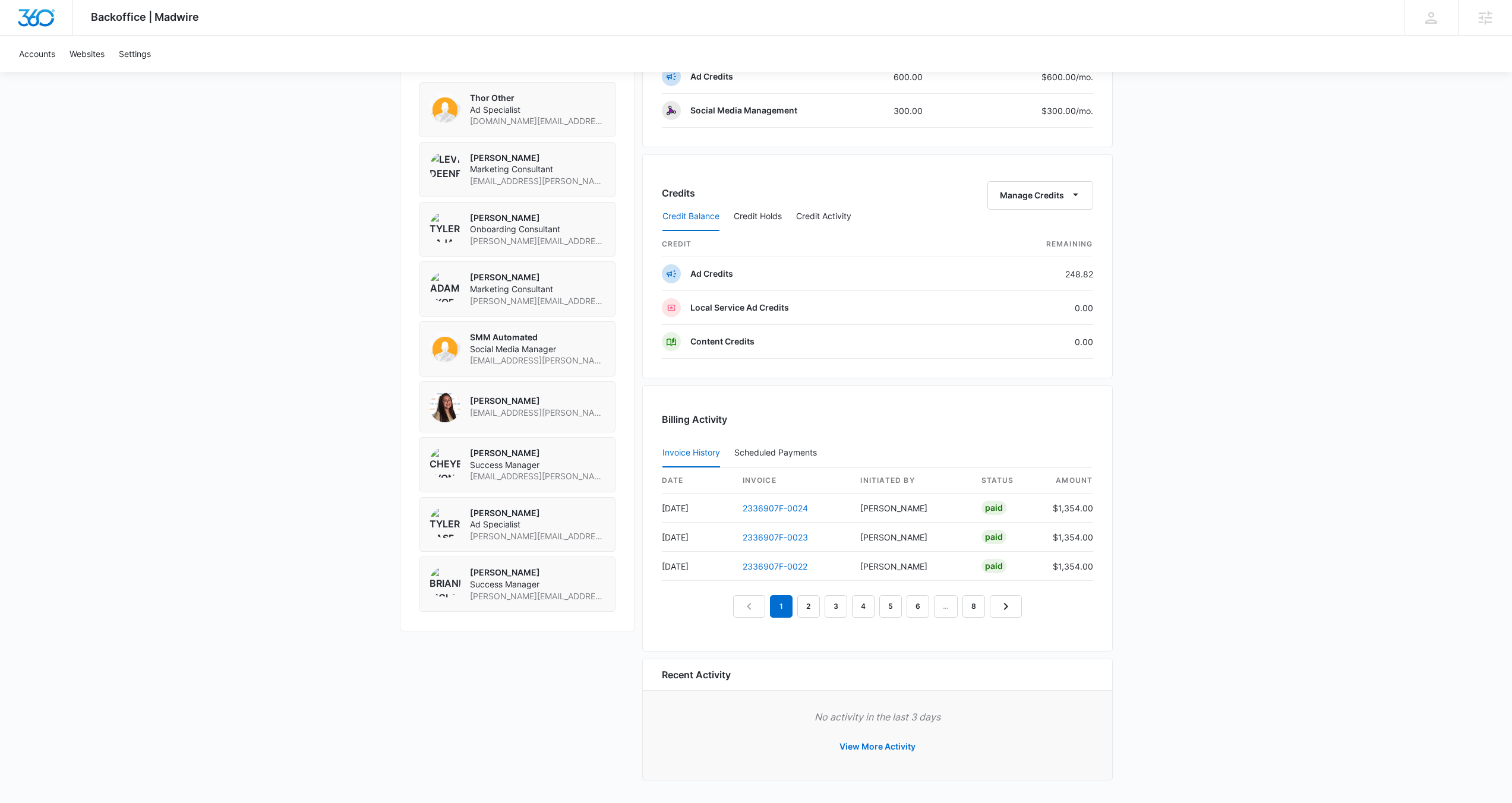
drag, startPoint x: 549, startPoint y: 581, endPoint x: 468, endPoint y: 586, distance: 81.2
click at [468, 586] on div "Brianna McLatchie Success Manager brianna.mclatchie@madwire.com" at bounding box center [518, 584] width 176 height 35
drag, startPoint x: 528, startPoint y: 522, endPoint x: 464, endPoint y: 527, distance: 64.2
click at [464, 527] on div "Tyler Rasdon Ad Specialist tyler.rasdon@madwire.com" at bounding box center [518, 525] width 176 height 35
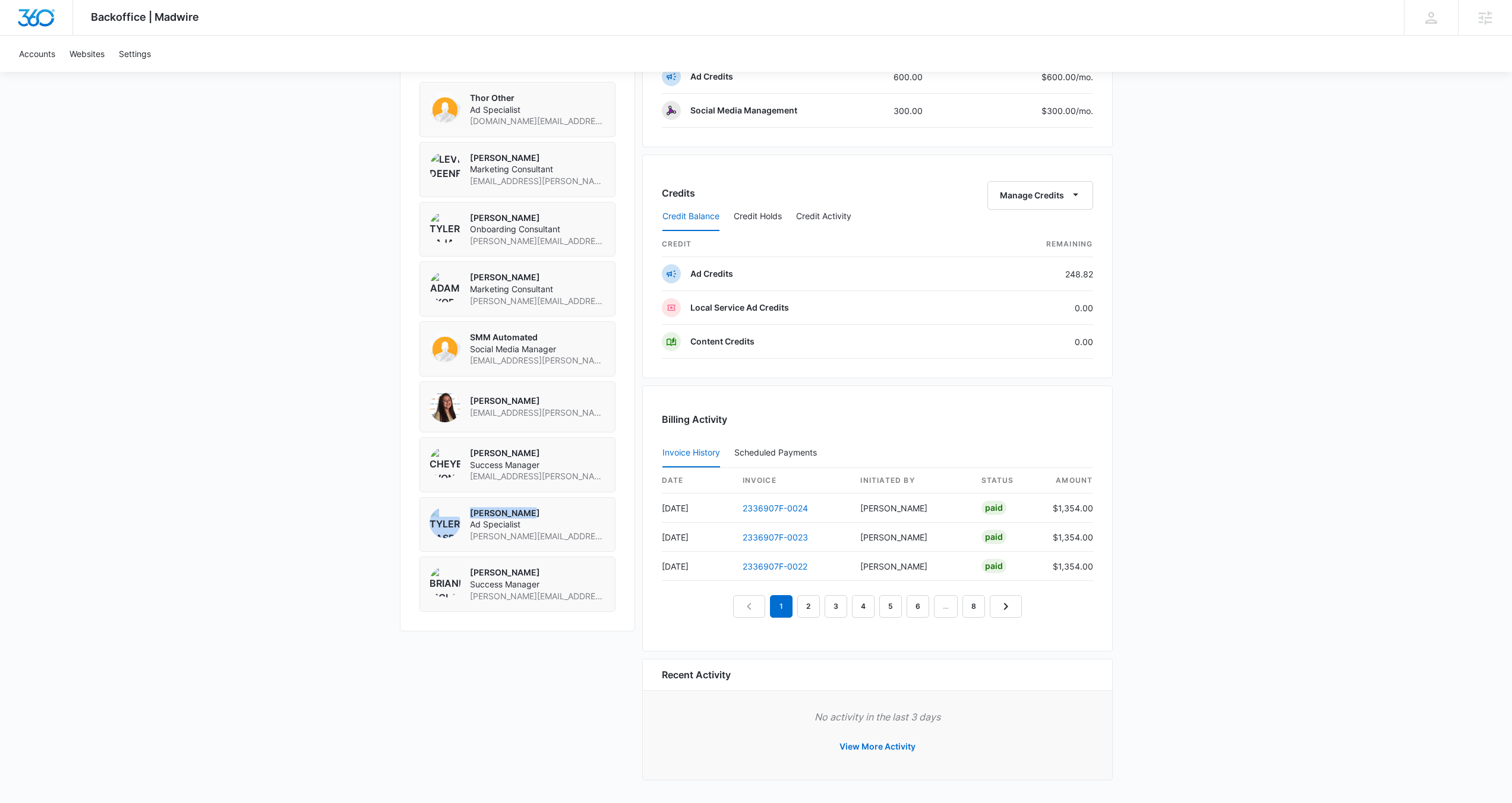
drag, startPoint x: 557, startPoint y: 464, endPoint x: 461, endPoint y: 469, distance: 96.1
click at [461, 469] on div "Cheyenne von Hoene Success Manager cheyenne.vonhoene@madwire.com" at bounding box center [518, 465] width 176 height 35
drag, startPoint x: 564, startPoint y: 414, endPoint x: 465, endPoint y: 413, distance: 99.0
click at [465, 413] on div "Audriana Talamantes audriana.talamantes@madwire.com" at bounding box center [518, 406] width 176 height 31
drag, startPoint x: 542, startPoint y: 351, endPoint x: 466, endPoint y: 346, distance: 76.2
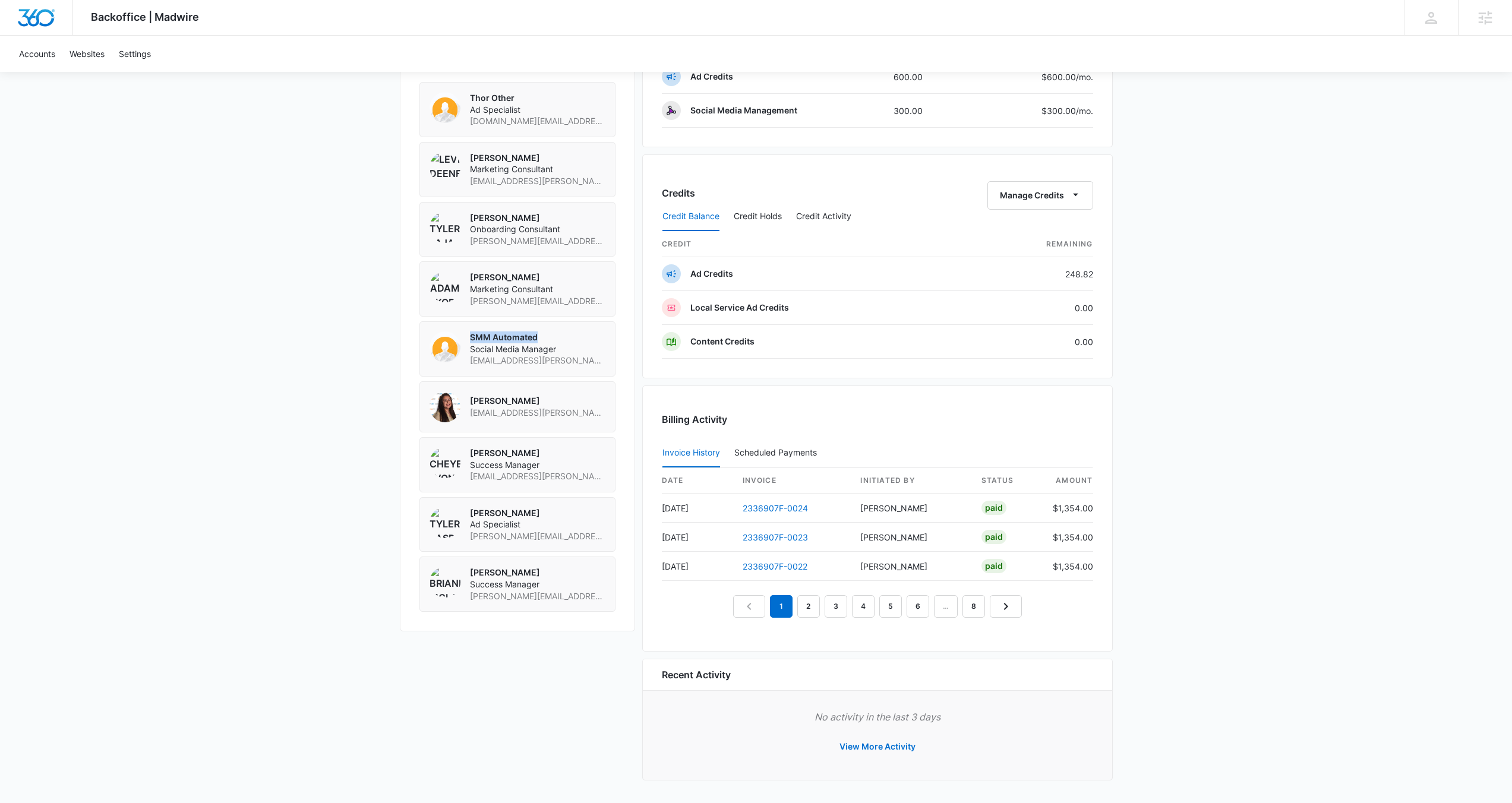
click at [466, 346] on div "SMM Automated Social Media Manager shania.buchanan+smm-automated@madwire.com" at bounding box center [518, 349] width 176 height 35
drag, startPoint x: 542, startPoint y: 291, endPoint x: 467, endPoint y: 290, distance: 75.0
click at [467, 290] on div "Adam Skoranski Marketing Consultant adam.skoranski@marketing360.com" at bounding box center [518, 289] width 176 height 35
drag, startPoint x: 517, startPoint y: 233, endPoint x: 467, endPoint y: 230, distance: 50.1
click at [467, 230] on div "Tyler Pajak Onboarding Consultant tyler.pajak@madwire.com" at bounding box center [518, 230] width 176 height 35
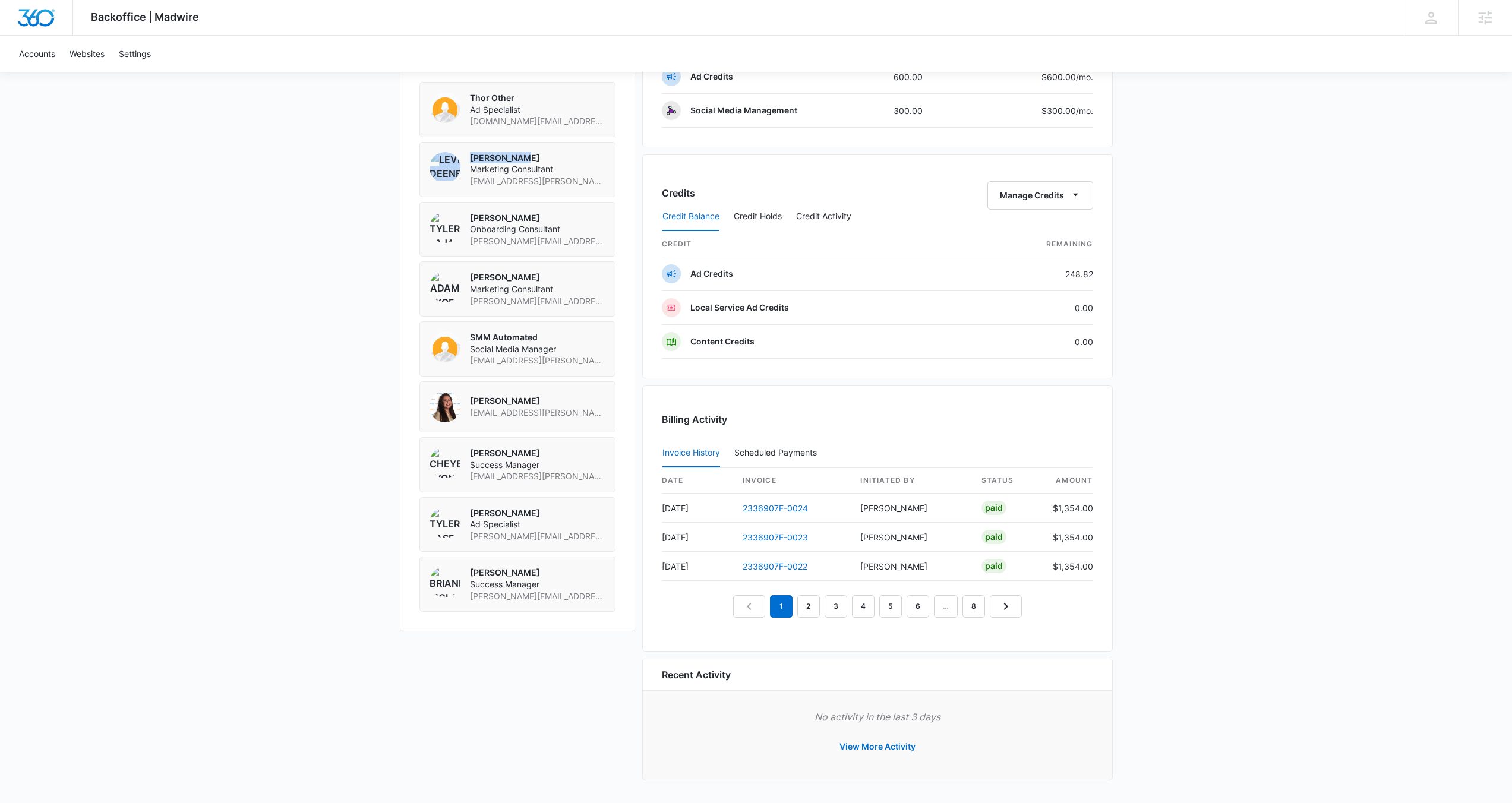
drag, startPoint x: 522, startPoint y: 172, endPoint x: 465, endPoint y: 169, distance: 57.1
click at [465, 169] on div "Levi Deeney Marketing Consultant levi.deeney@marketing360.com" at bounding box center [518, 169] width 176 height 35
drag, startPoint x: 515, startPoint y: 115, endPoint x: 458, endPoint y: 111, distance: 57.1
click at [458, 111] on div "Thor Other Ad Specialist thor.team@madwire.com" at bounding box center [518, 109] width 176 height 35
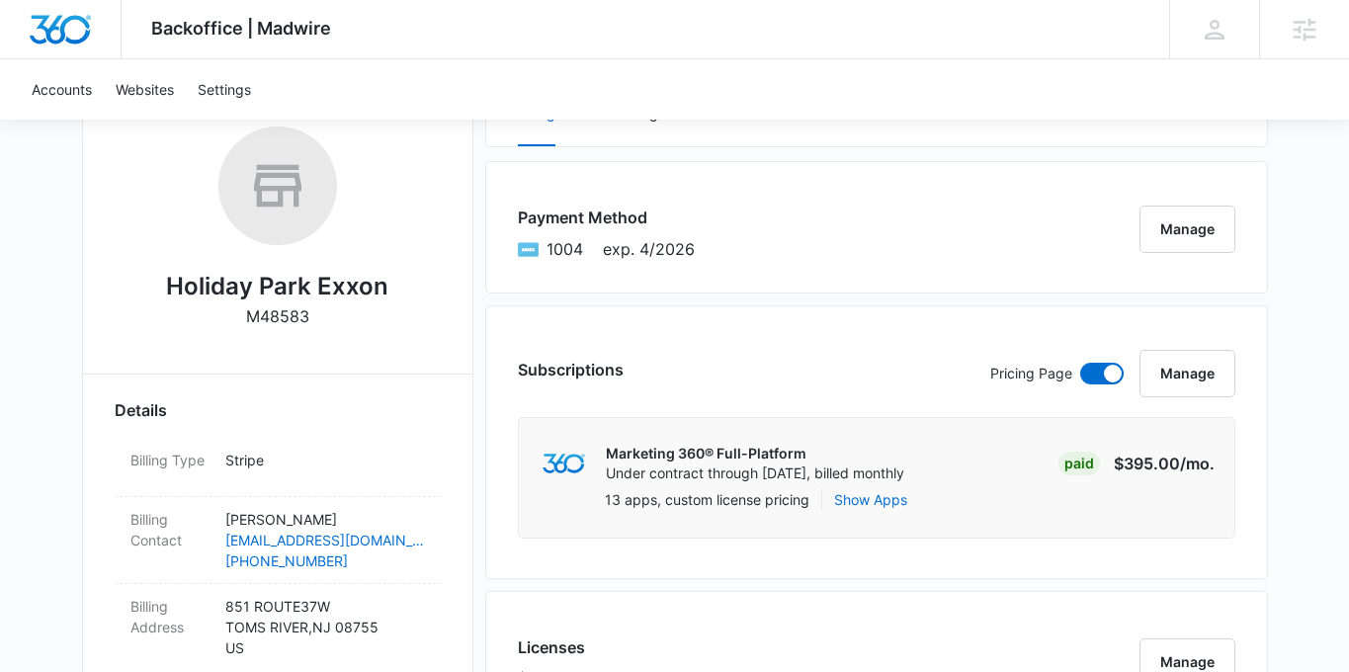
click at [485, 326] on div "Subscriptions Pricing Page Manage Marketing 360® Full-Platform Under contract t…" at bounding box center [876, 442] width 783 height 274
